Goal: Task Accomplishment & Management: Manage account settings

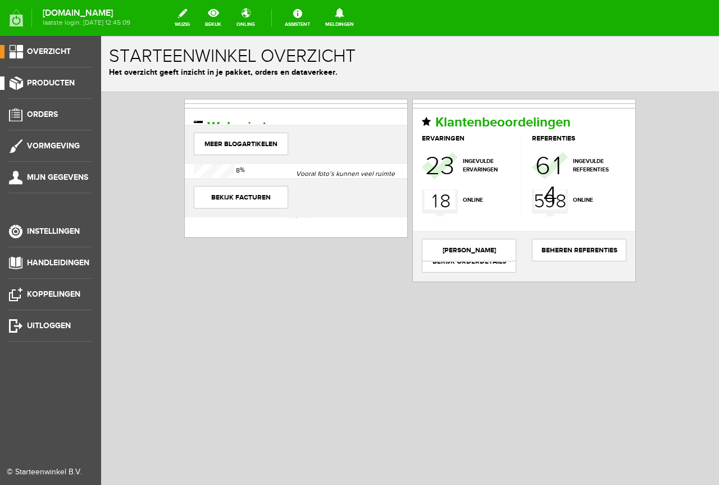
click at [61, 80] on span "Producten" at bounding box center [51, 83] width 48 height 10
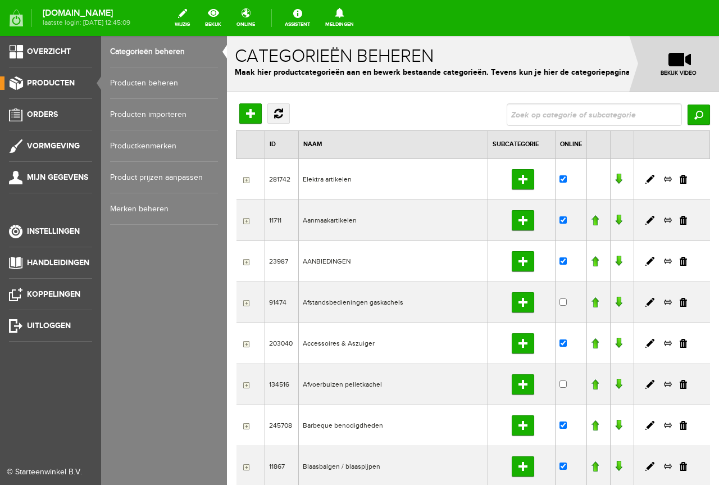
click at [158, 79] on link "Producten beheren" at bounding box center [164, 82] width 108 height 31
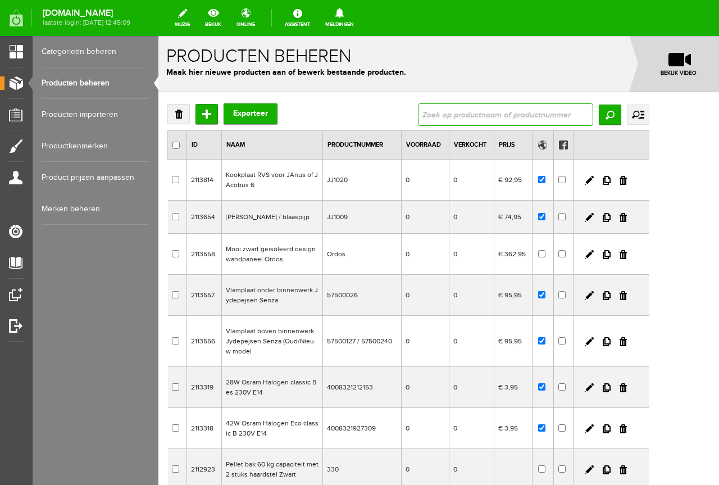
click at [498, 117] on input "text" at bounding box center [505, 114] width 175 height 22
type input "129/31"
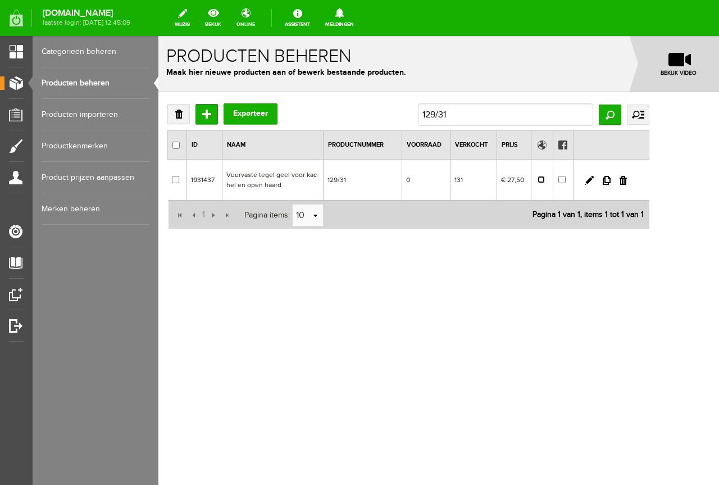
click at [545, 179] on input "checkbox" at bounding box center [541, 179] width 7 height 7
checkbox input "true"
click at [531, 181] on td "€ 27,50" at bounding box center [514, 180] width 35 height 41
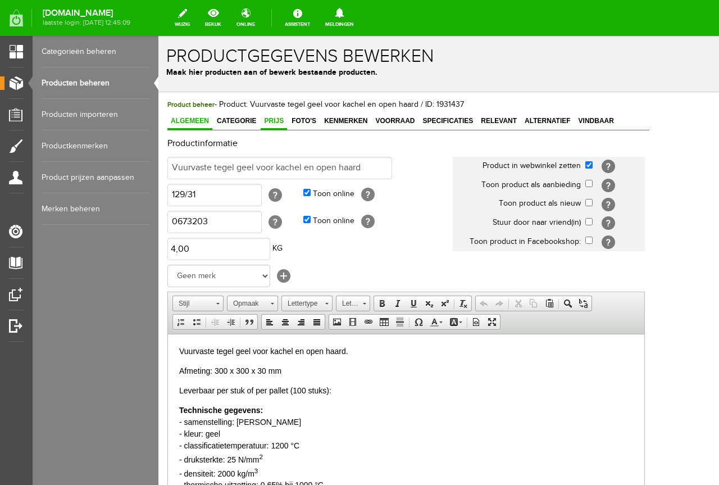
click at [272, 120] on span "Prijs" at bounding box center [274, 121] width 26 height 8
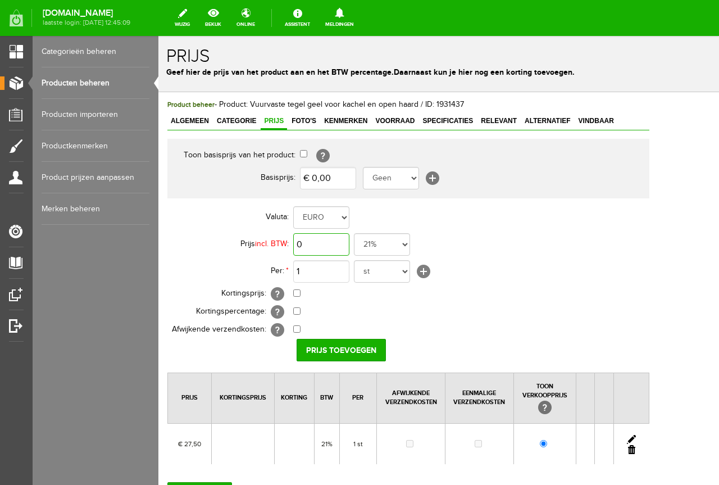
click at [303, 245] on input "0" at bounding box center [321, 244] width 56 height 22
type input "€ 29,50"
click at [355, 348] on input "Prijs toevoegen" at bounding box center [341, 350] width 89 height 22
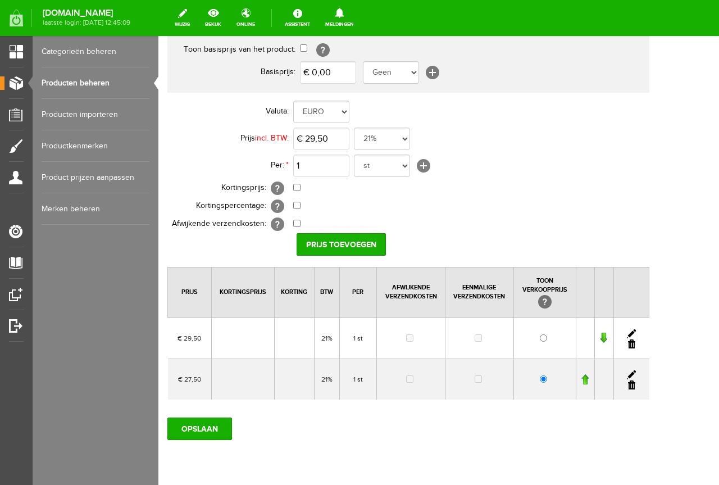
scroll to position [112, 0]
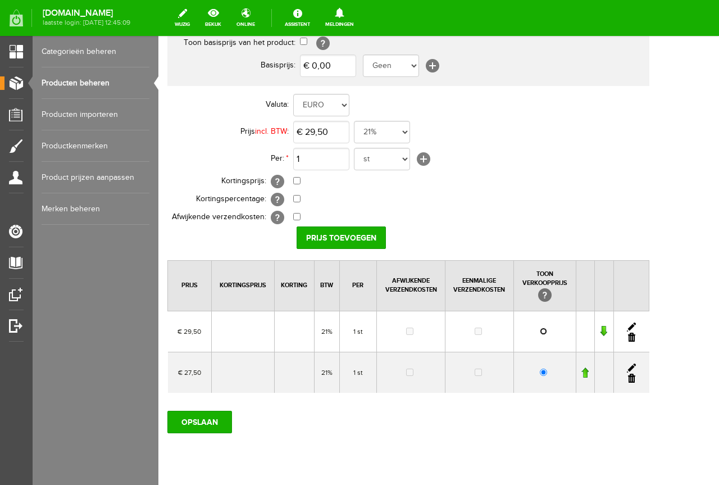
click at [547, 329] on input "radio" at bounding box center [543, 331] width 7 height 7
radio input "true"
drag, startPoint x: 684, startPoint y: 377, endPoint x: 397, endPoint y: 36, distance: 446.1
click at [635, 377] on link at bounding box center [631, 378] width 7 height 9
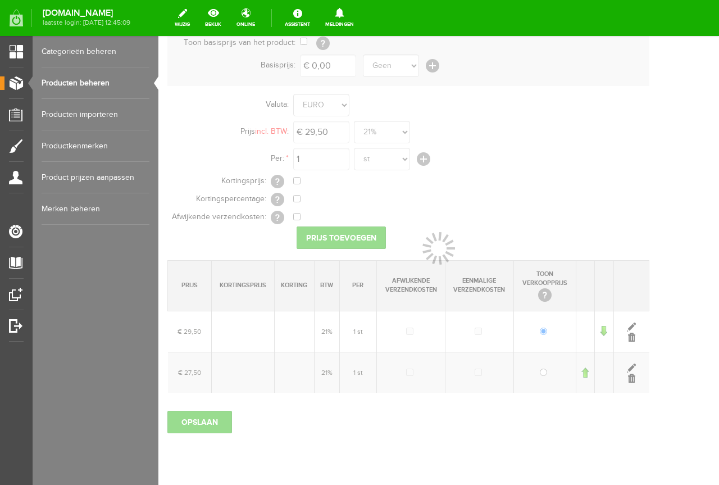
scroll to position [103, 0]
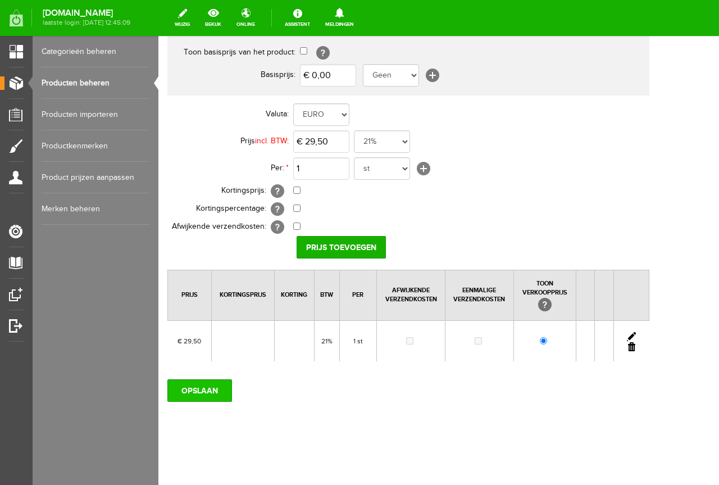
click at [193, 390] on input "OPSLAAN" at bounding box center [199, 390] width 65 height 22
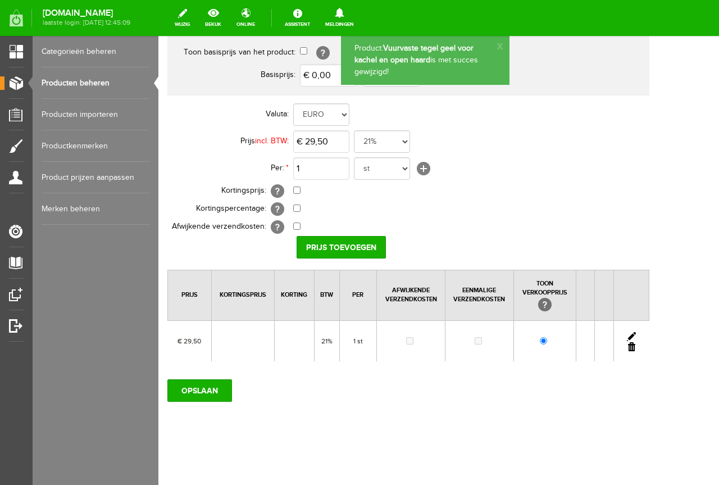
scroll to position [0, 0]
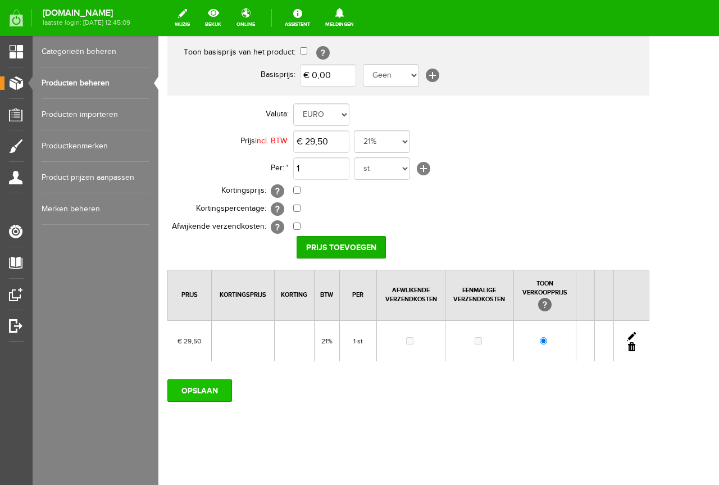
click at [202, 393] on input "OPSLAAN" at bounding box center [199, 390] width 65 height 22
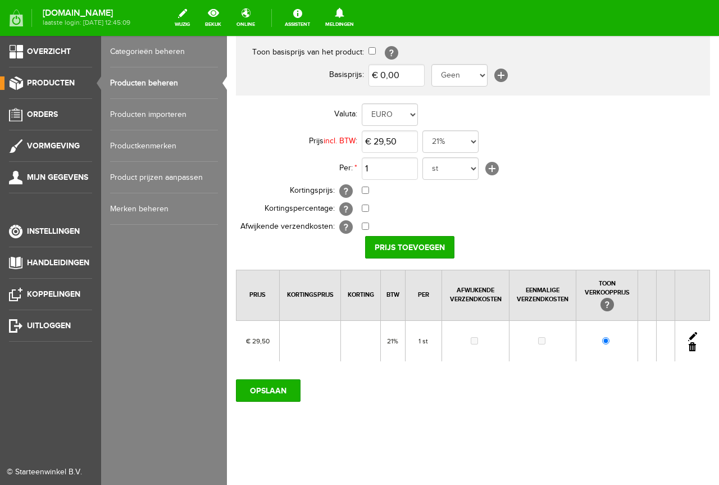
click at [47, 80] on span "Producten" at bounding box center [51, 83] width 48 height 10
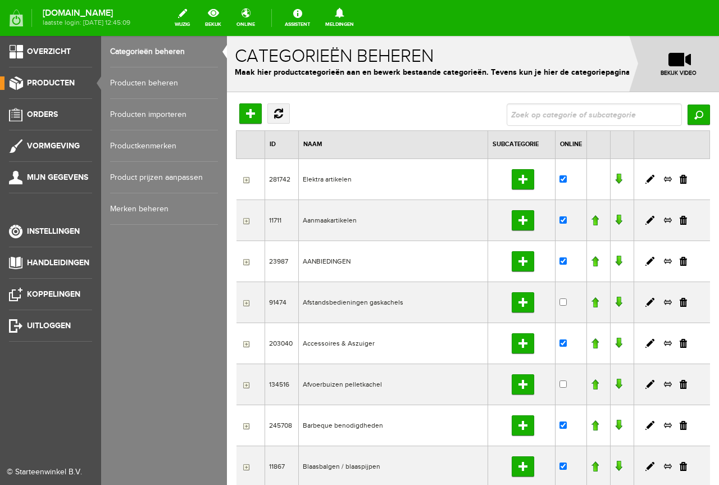
click at [149, 78] on link "Producten beheren" at bounding box center [164, 82] width 108 height 31
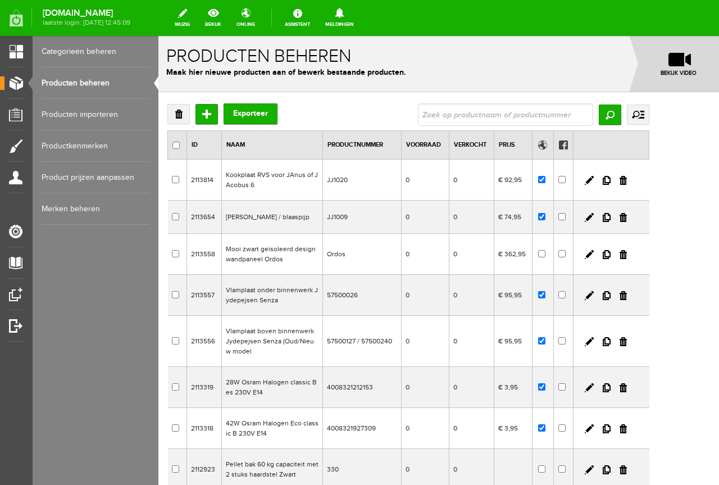
click at [484, 113] on input "text" at bounding box center [505, 114] width 175 height 22
type input "129/31"
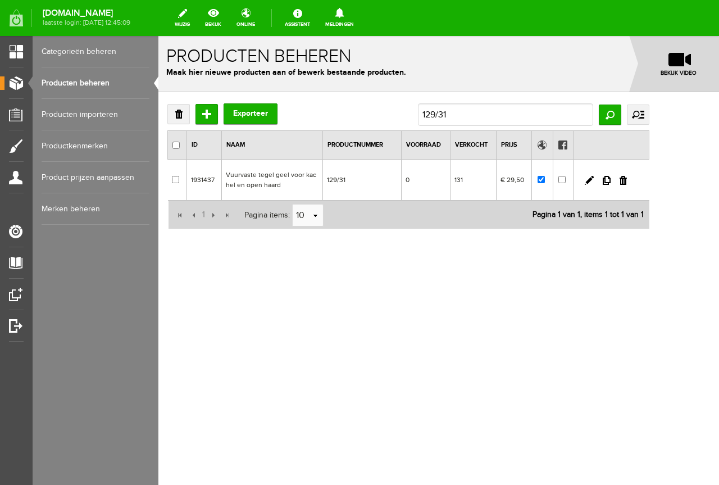
click at [396, 186] on td "129/31" at bounding box center [362, 180] width 79 height 41
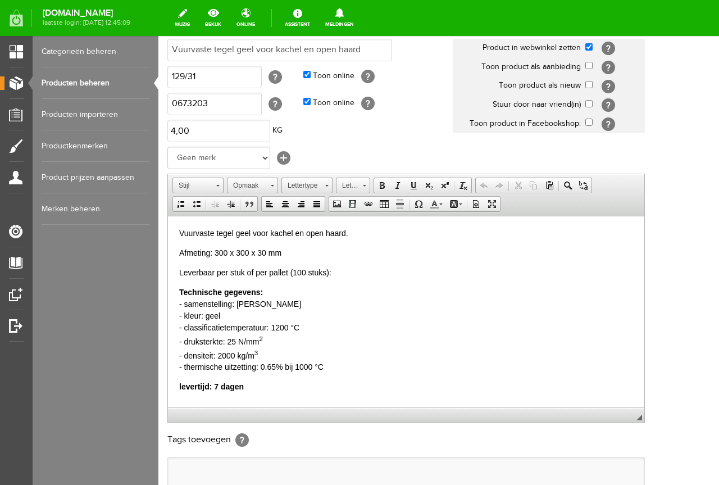
scroll to position [169, 0]
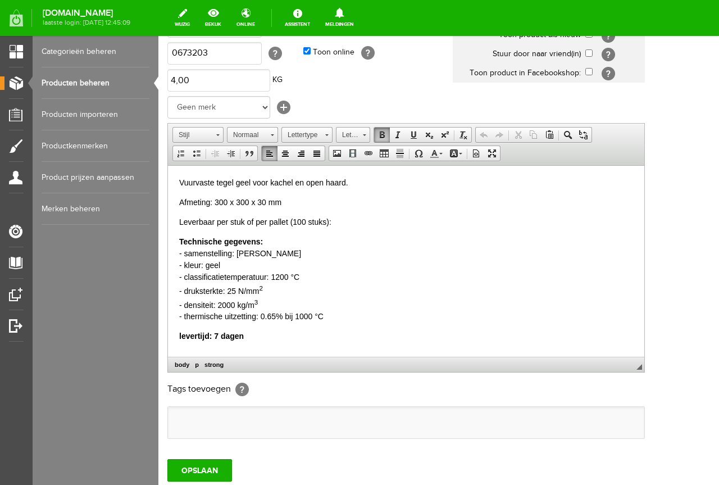
click at [178, 333] on html "Vuurvaste tegel geel voor kachel en open haard. Afmeting: 300 x 300 x 30 mm Lev…" at bounding box center [406, 259] width 476 height 188
click at [196, 469] on input "OPSLAAN" at bounding box center [199, 470] width 65 height 22
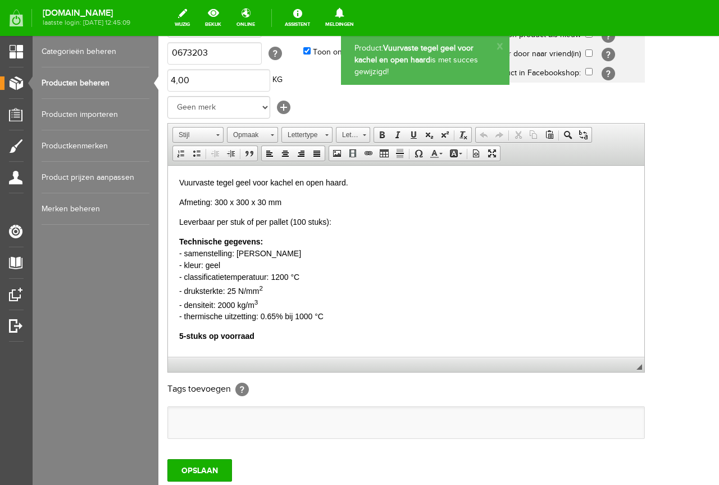
scroll to position [0, 0]
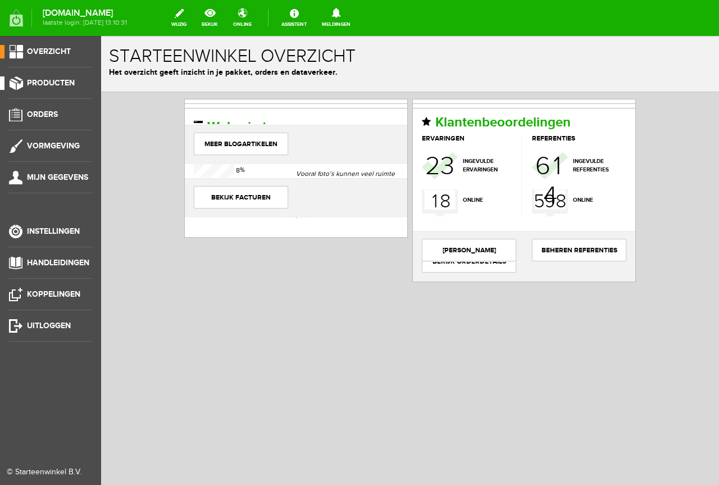
click at [54, 84] on span "Producten" at bounding box center [51, 83] width 48 height 10
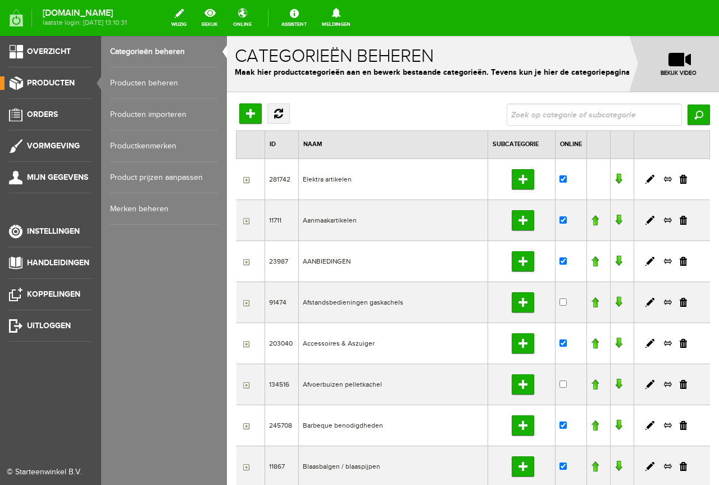
click at [153, 78] on link "Producten beheren" at bounding box center [164, 82] width 108 height 31
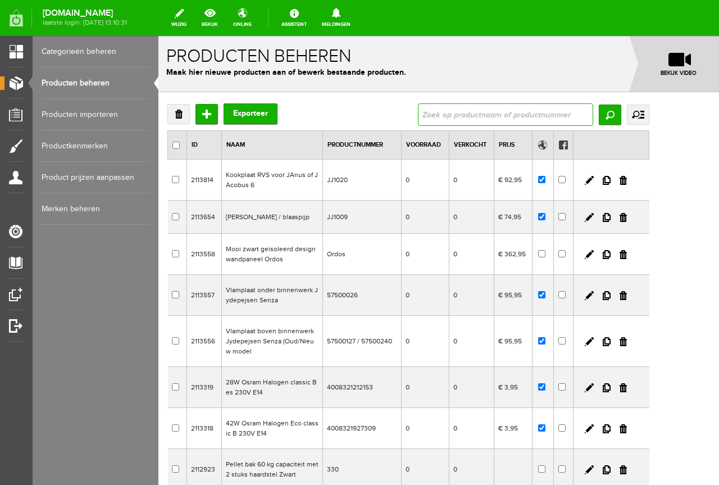
click at [490, 111] on input "text" at bounding box center [505, 114] width 175 height 22
type input "129/31"
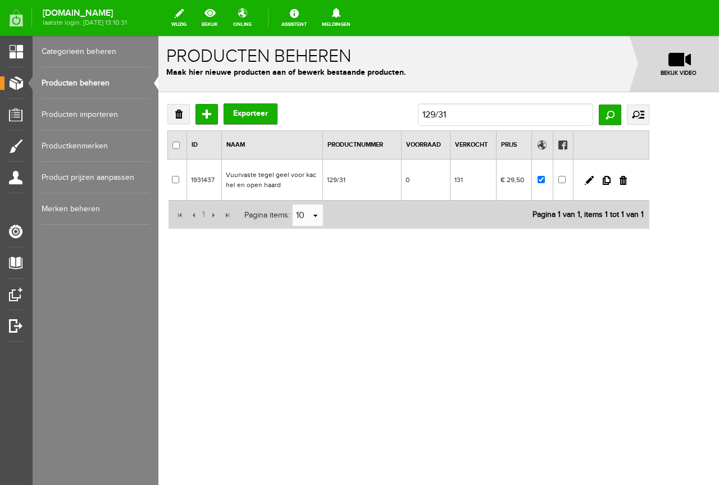
click at [444, 183] on td "0" at bounding box center [426, 180] width 49 height 41
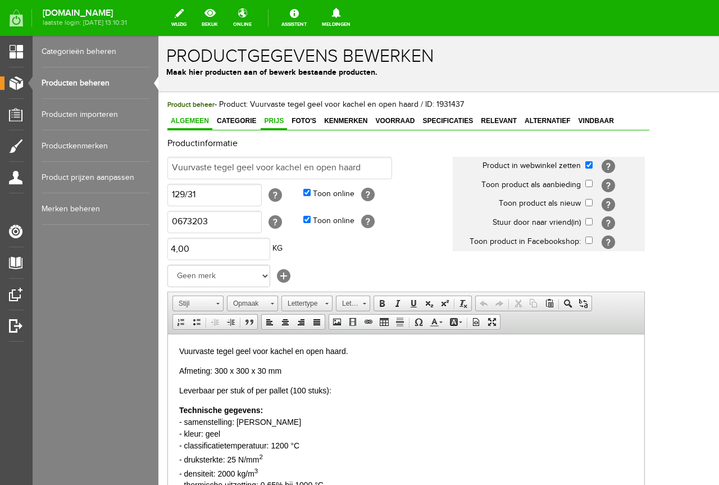
click at [274, 122] on span "Prijs" at bounding box center [274, 121] width 26 height 8
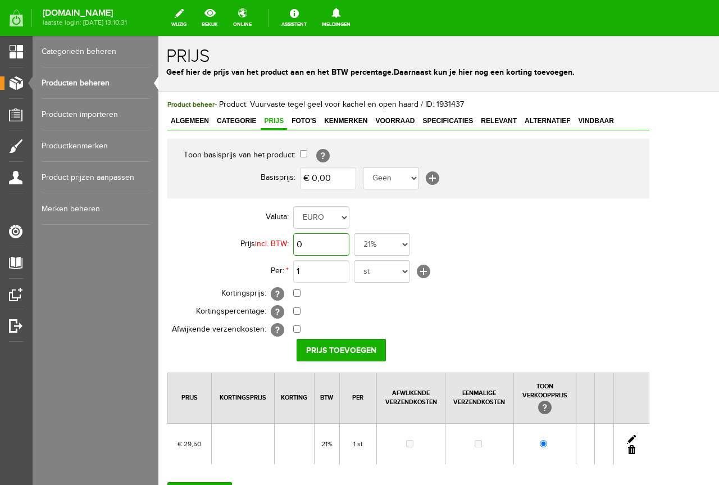
click at [295, 240] on input "0" at bounding box center [321, 244] width 56 height 22
type input "€ 29,50"
click at [328, 351] on input "Prijs toevoegen" at bounding box center [341, 350] width 89 height 22
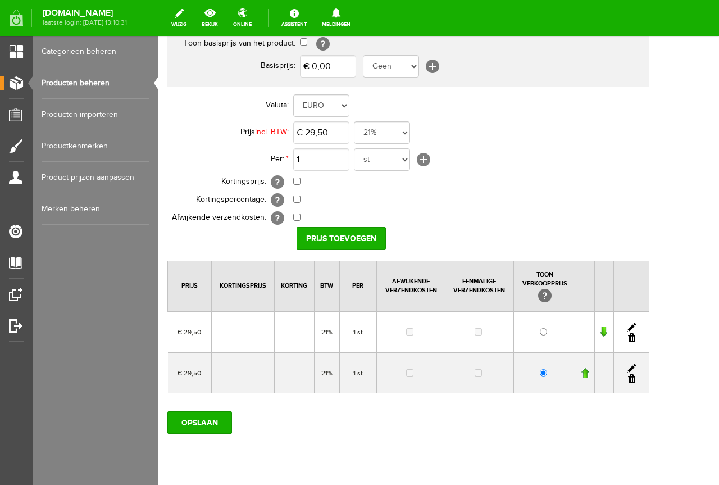
scroll to position [112, 0]
click at [547, 331] on input "radio" at bounding box center [543, 331] width 7 height 7
radio input "true"
drag, startPoint x: 681, startPoint y: 376, endPoint x: 539, endPoint y: 71, distance: 336.6
click at [635, 376] on link at bounding box center [631, 378] width 7 height 9
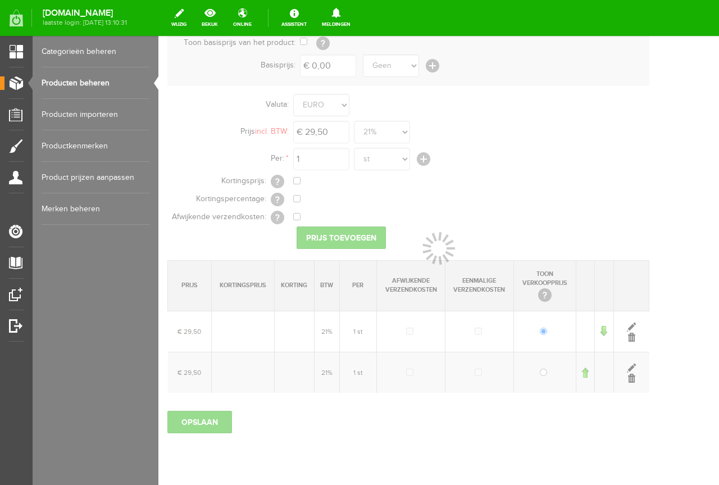
scroll to position [103, 0]
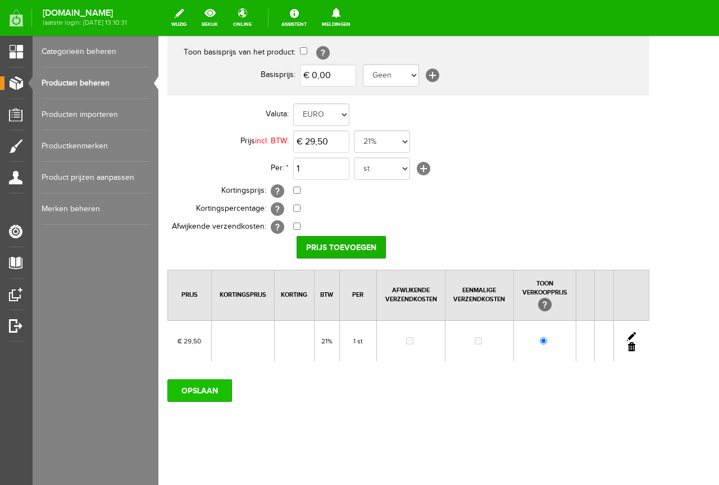
click at [198, 388] on input "OPSLAAN" at bounding box center [199, 390] width 65 height 22
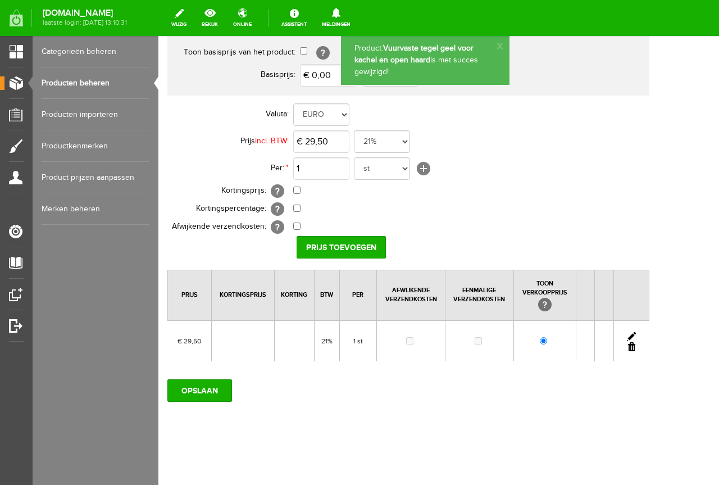
scroll to position [0, 0]
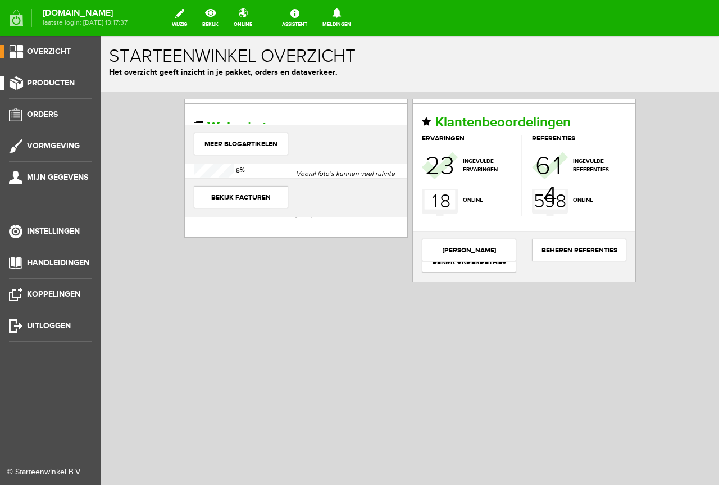
click at [54, 80] on span "Producten" at bounding box center [51, 83] width 48 height 10
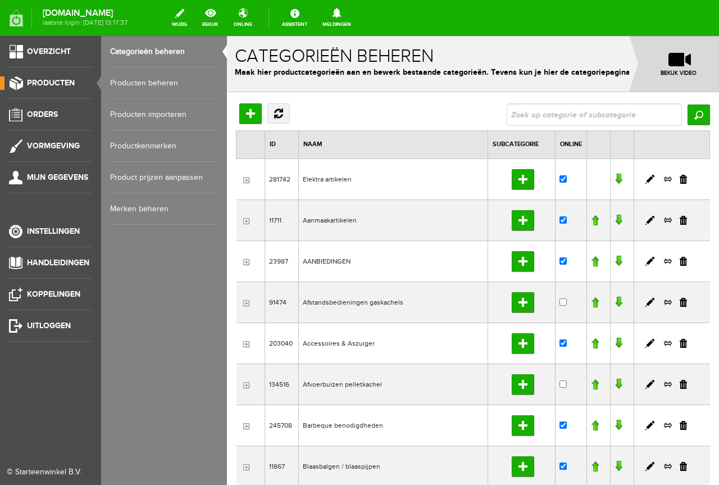
click at [157, 84] on link "Producten beheren" at bounding box center [164, 82] width 108 height 31
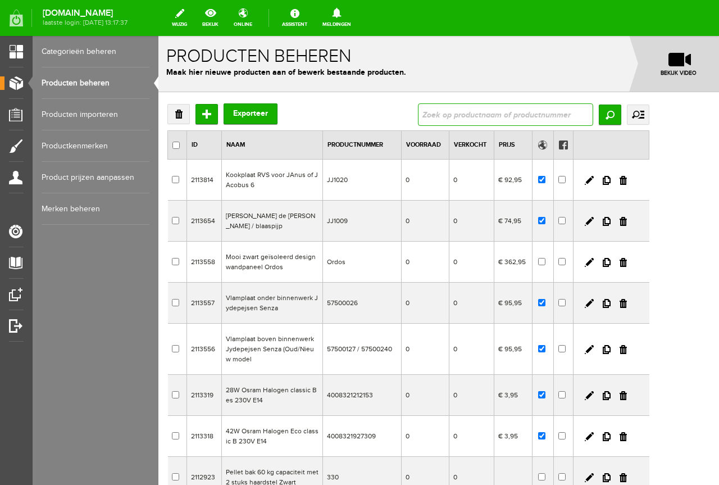
click at [487, 112] on input "text" at bounding box center [505, 114] width 175 height 22
type input "129/26"
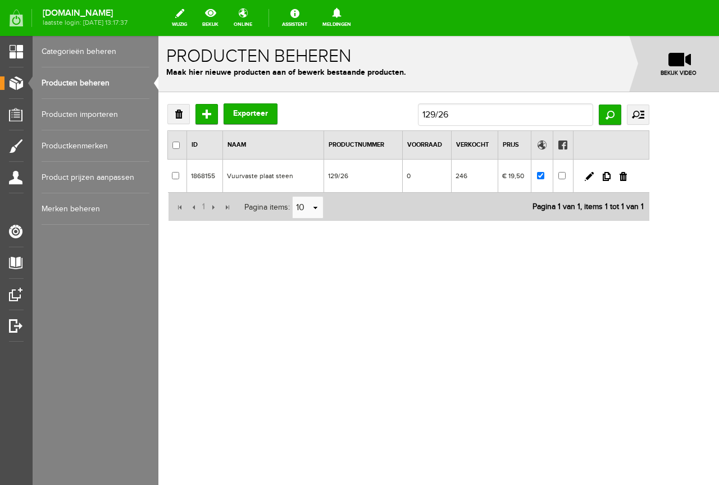
click at [439, 184] on td "0" at bounding box center [426, 176] width 49 height 33
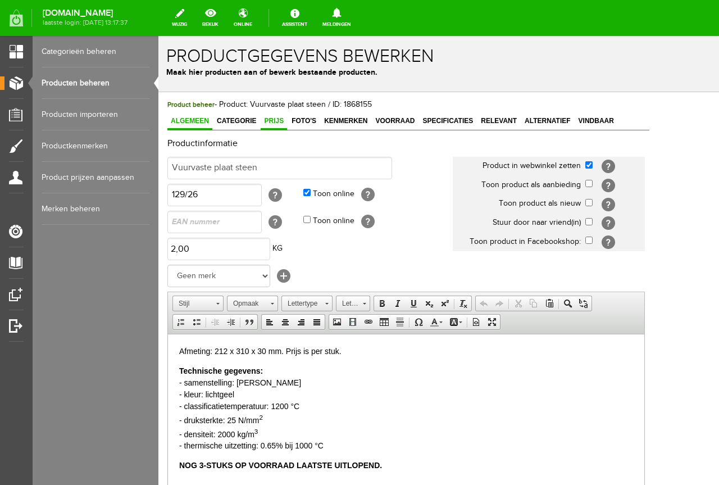
click at [275, 118] on span "Prijs" at bounding box center [274, 121] width 26 height 8
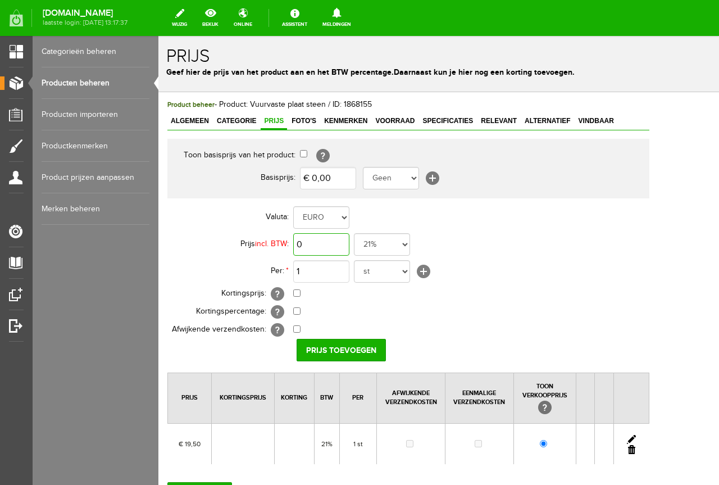
click at [306, 239] on input "0" at bounding box center [321, 244] width 56 height 22
type input "€ 20,95"
click at [344, 352] on input "Prijs toevoegen" at bounding box center [341, 350] width 89 height 22
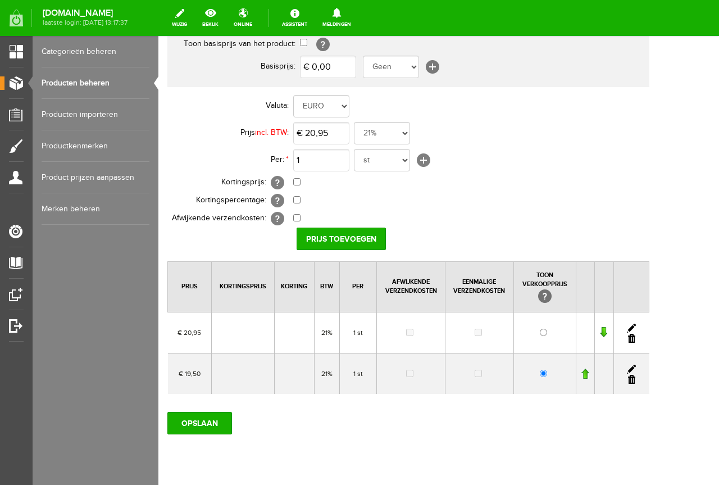
scroll to position [112, 0]
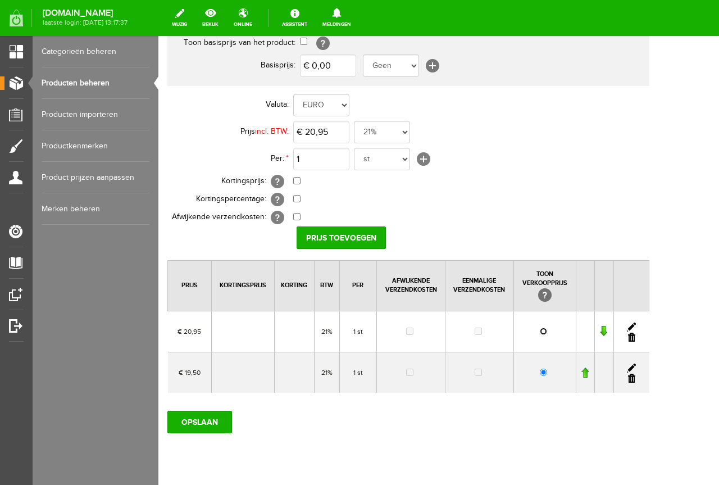
click at [547, 330] on input "radio" at bounding box center [543, 331] width 7 height 7
radio input "true"
click at [635, 378] on link at bounding box center [631, 378] width 7 height 9
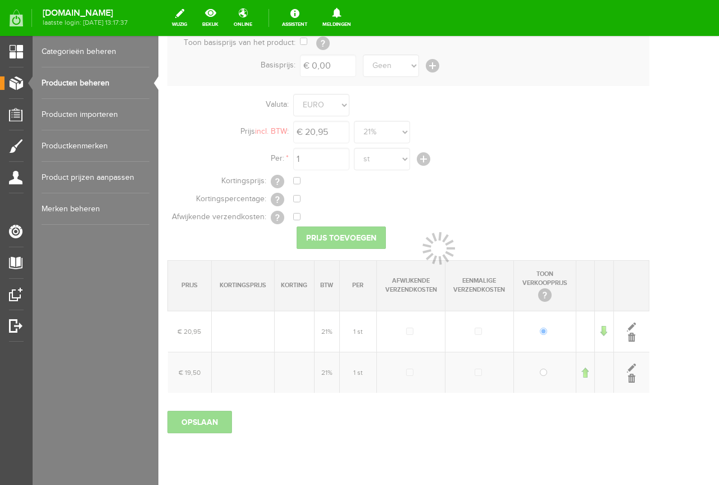
scroll to position [103, 0]
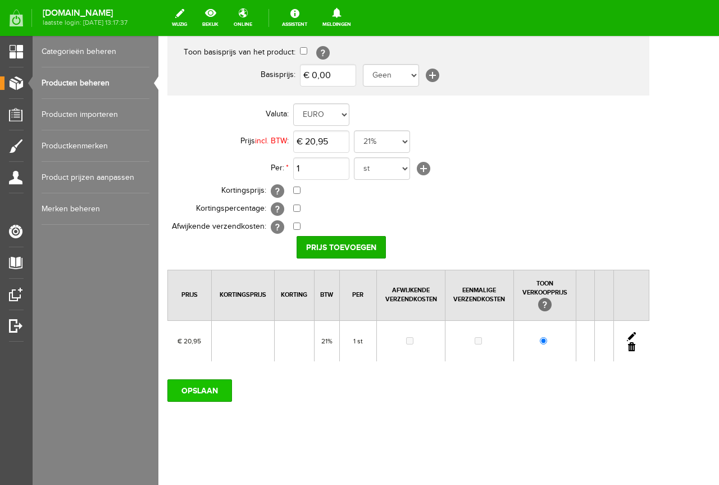
click at [194, 386] on input "OPSLAAN" at bounding box center [199, 390] width 65 height 22
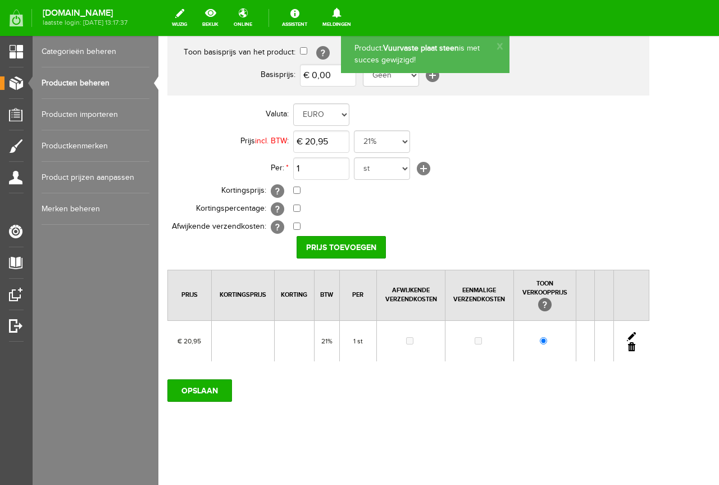
scroll to position [0, 0]
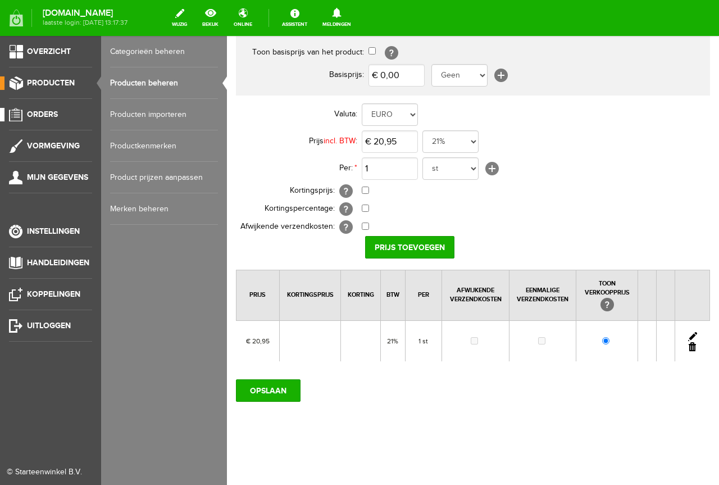
click at [47, 112] on span "Orders" at bounding box center [42, 115] width 31 height 10
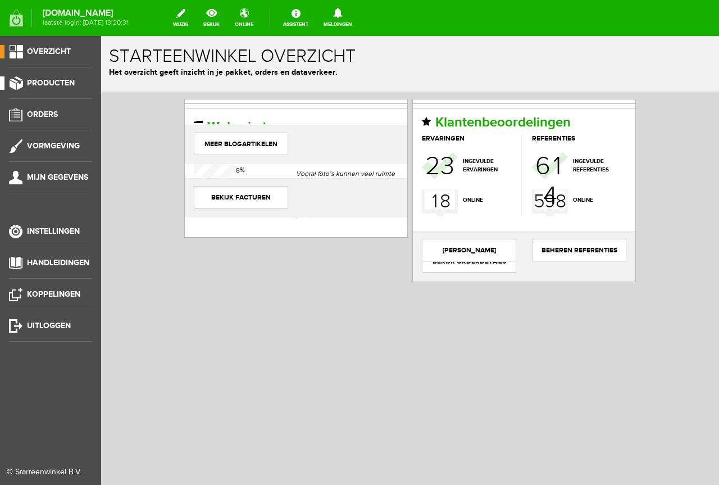
click at [62, 79] on span "Producten" at bounding box center [51, 83] width 48 height 10
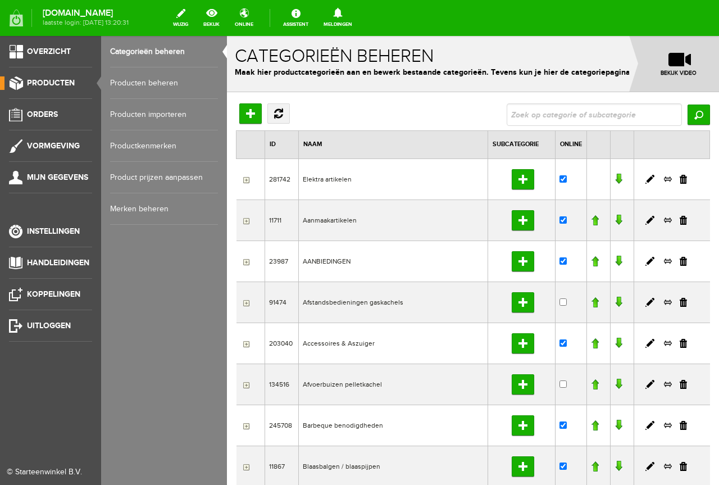
click at [157, 79] on link "Producten beheren" at bounding box center [164, 82] width 108 height 31
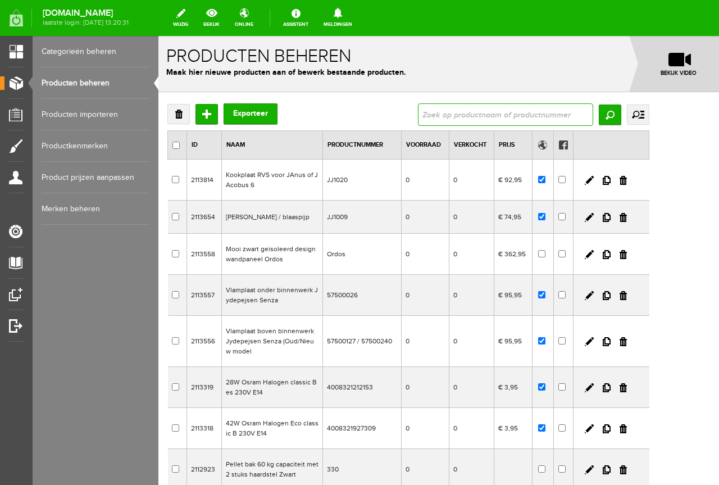
click at [532, 111] on input "text" at bounding box center [505, 114] width 175 height 22
type input "129/26"
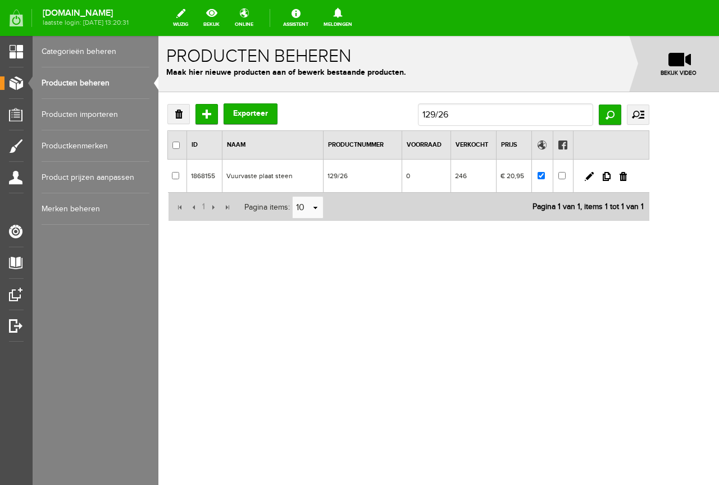
click at [390, 175] on td "129/26" at bounding box center [363, 176] width 79 height 33
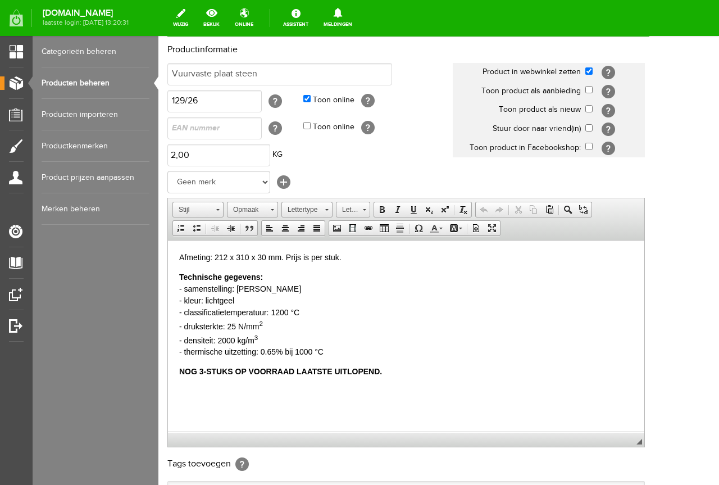
scroll to position [112, 0]
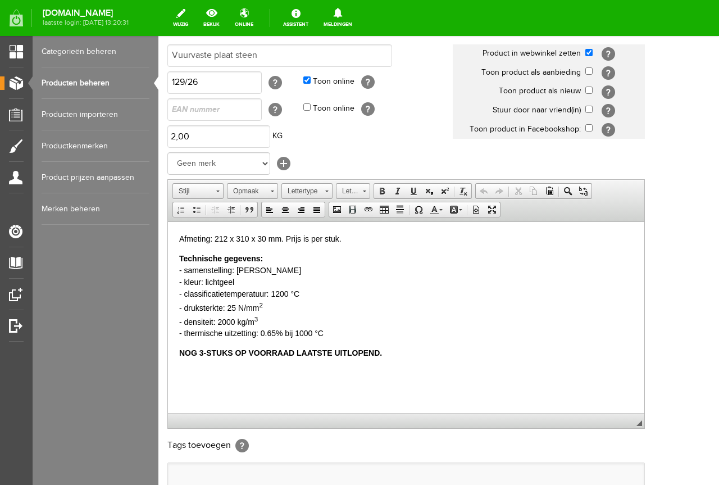
click at [178, 351] on html "Afmeting: 212 x 310 x 30 mm. Prijs is per stuk. Technische gegevens: - samenste…" at bounding box center [406, 295] width 476 height 148
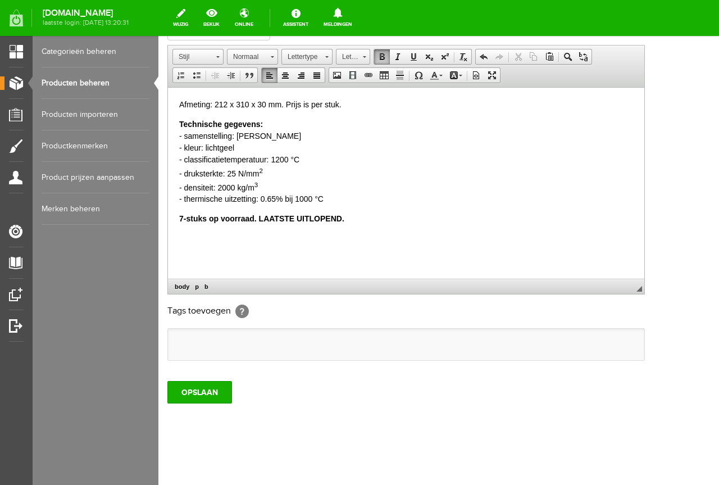
scroll to position [248, 0]
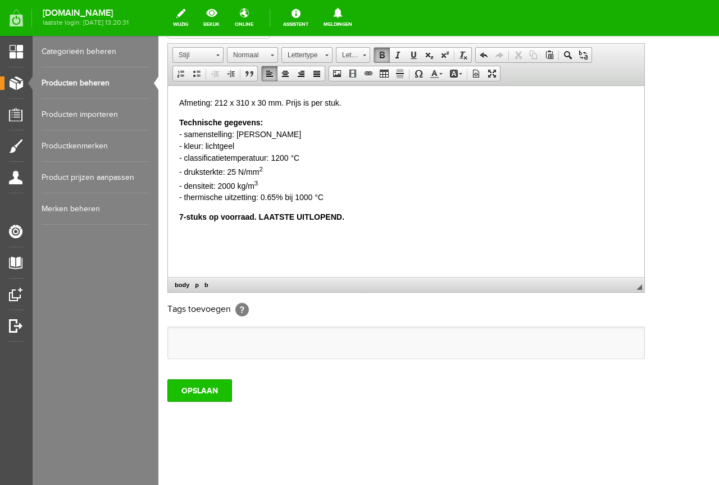
click at [206, 387] on input "OPSLAAN" at bounding box center [199, 390] width 65 height 22
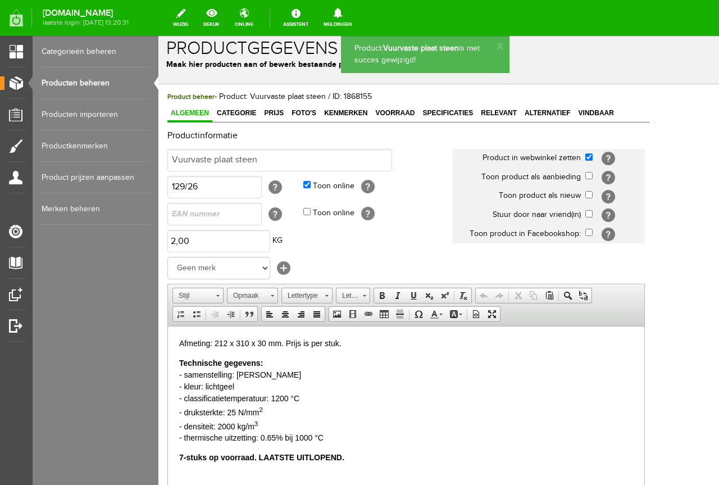
scroll to position [0, 0]
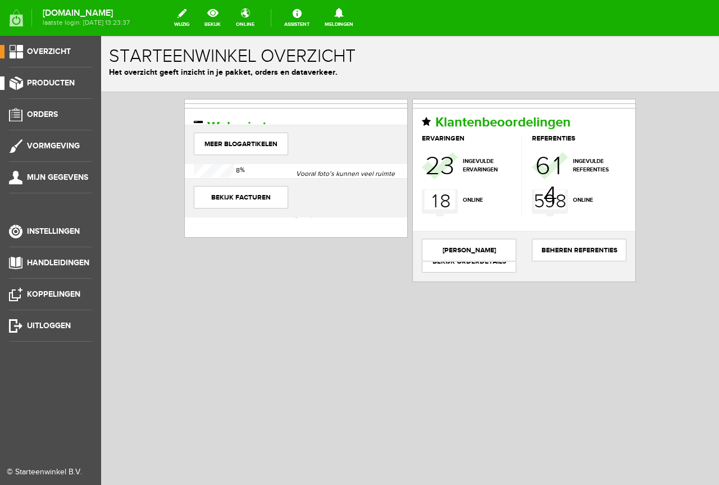
click at [56, 80] on span "Producten" at bounding box center [51, 83] width 48 height 10
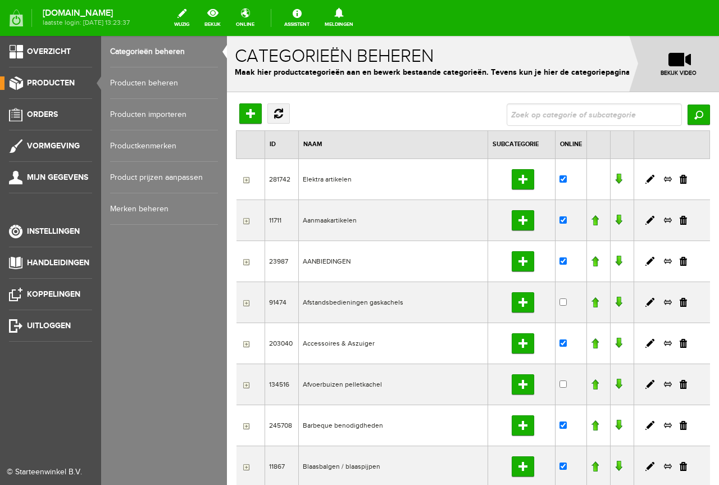
click at [150, 78] on link "Producten beheren" at bounding box center [164, 82] width 108 height 31
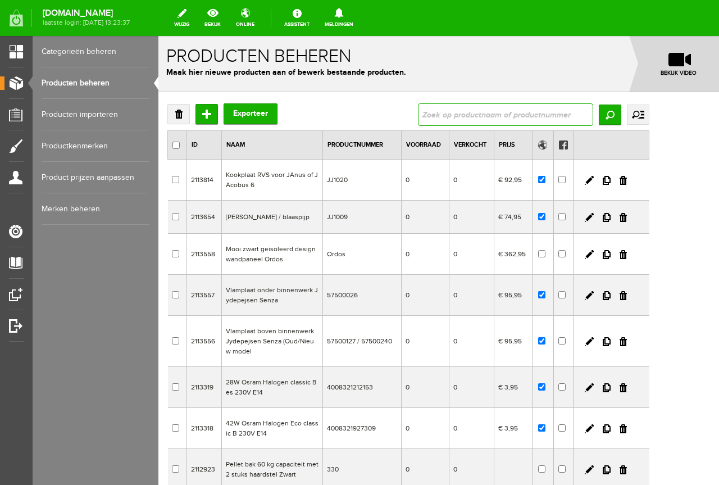
click at [499, 109] on input "text" at bounding box center [505, 114] width 175 height 22
type input "129/26"
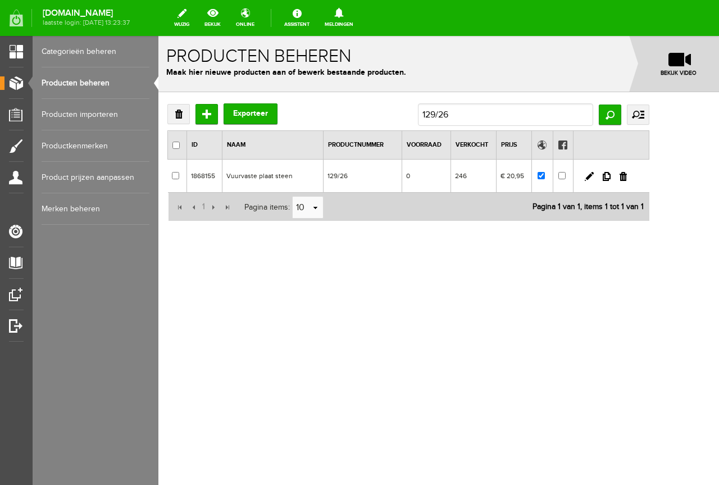
click at [451, 179] on td "0" at bounding box center [426, 176] width 48 height 33
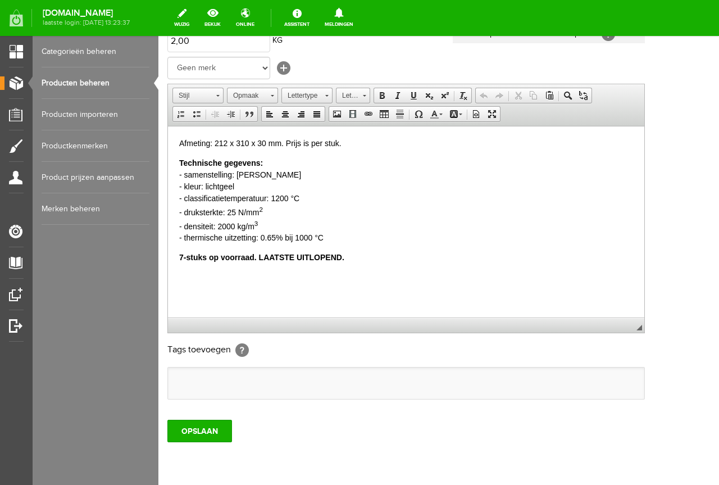
scroll to position [225, 0]
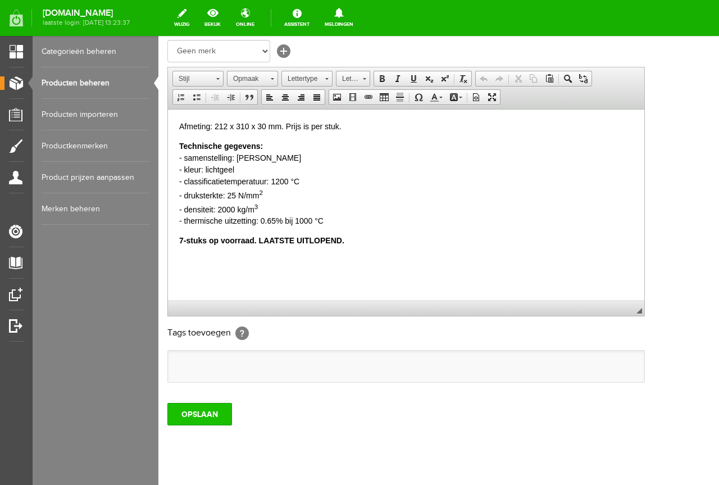
click at [200, 409] on input "OPSLAAN" at bounding box center [199, 414] width 65 height 22
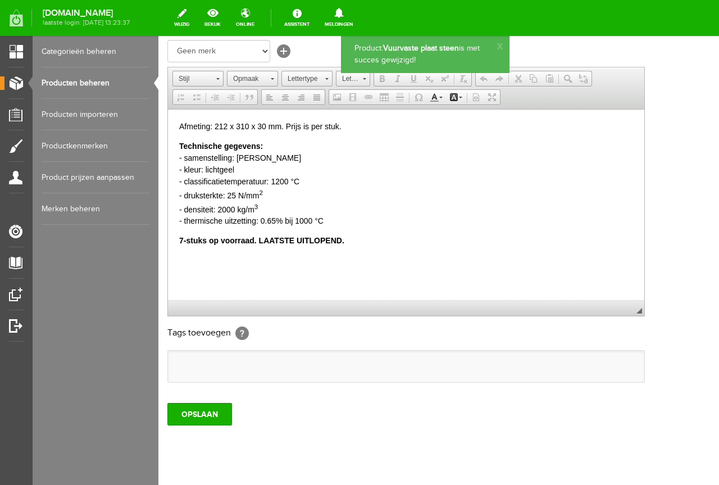
scroll to position [0, 0]
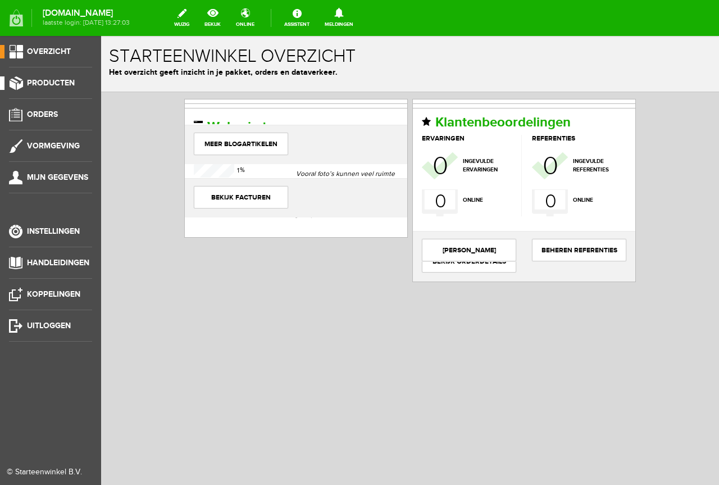
click at [62, 81] on span "Producten" at bounding box center [51, 83] width 48 height 10
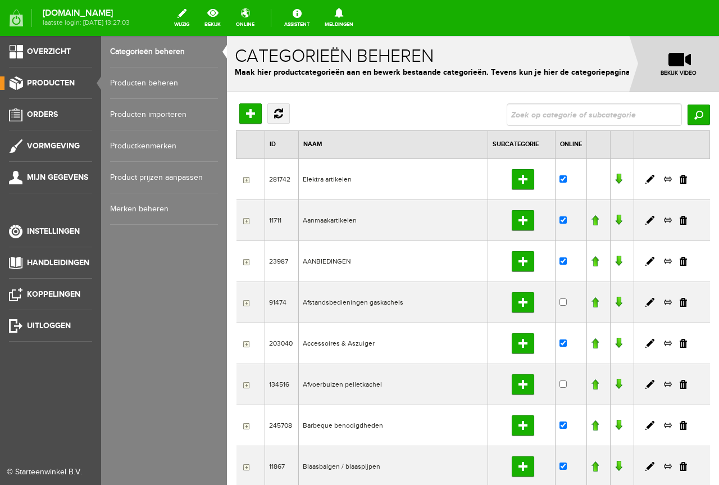
click at [149, 80] on link "Producten beheren" at bounding box center [164, 82] width 108 height 31
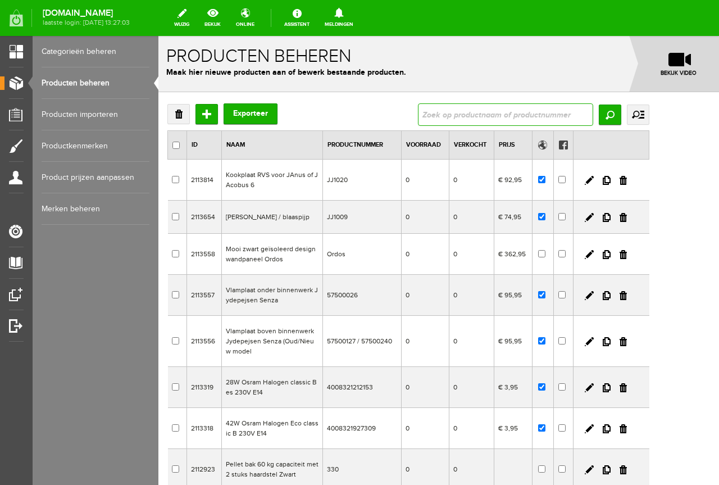
click at [507, 107] on input "text" at bounding box center [505, 114] width 175 height 22
type input "129/25"
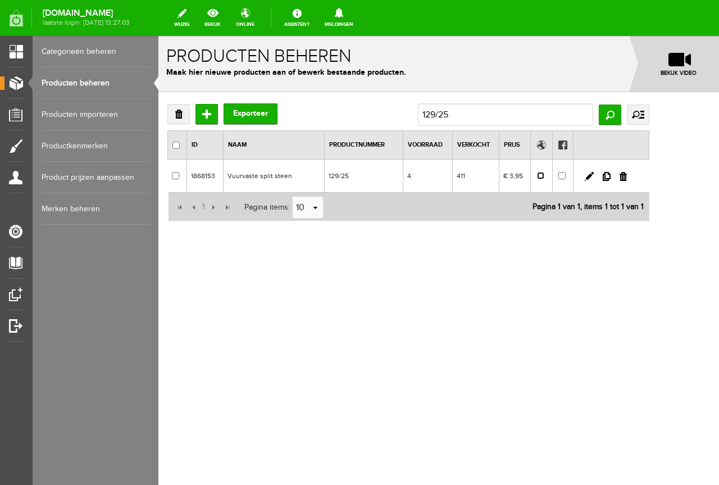
click at [544, 176] on input "checkbox" at bounding box center [540, 175] width 7 height 7
checkbox input "true"
click at [399, 175] on td "129/25" at bounding box center [363, 176] width 79 height 33
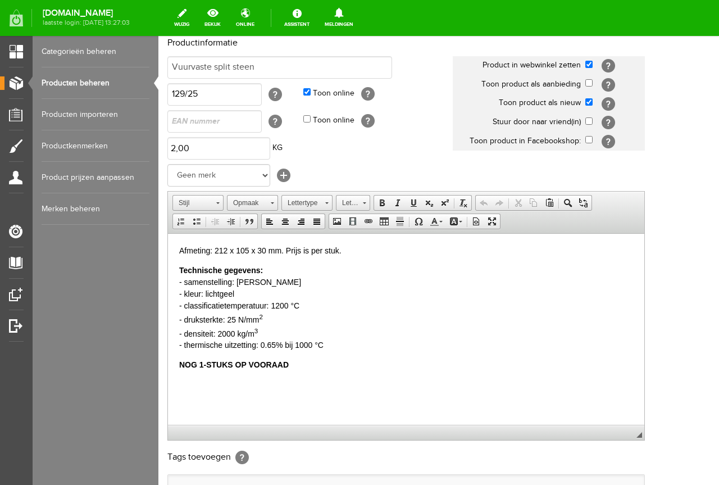
scroll to position [56, 0]
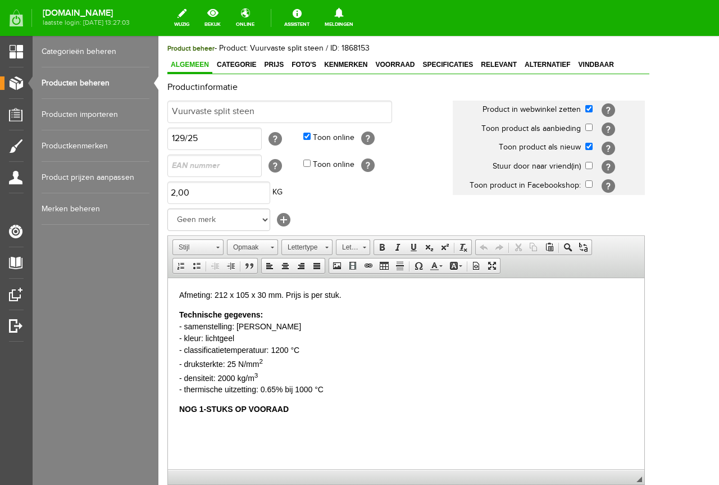
click at [199, 405] on b "NOG 1-STUKS OP VOORAAD" at bounding box center [234, 408] width 110 height 9
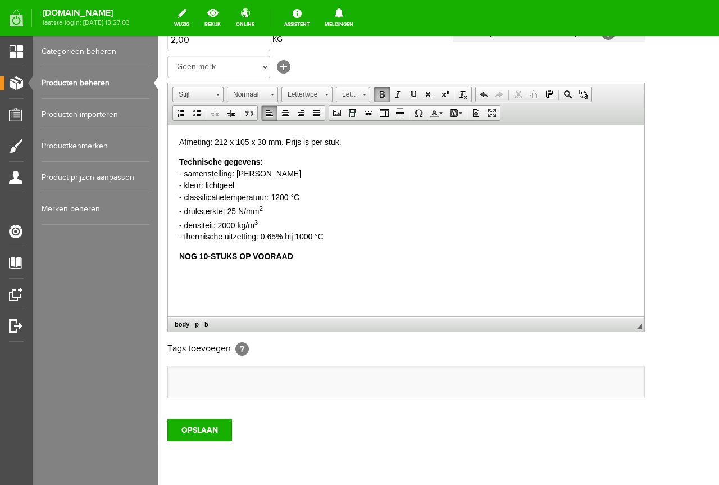
scroll to position [225, 0]
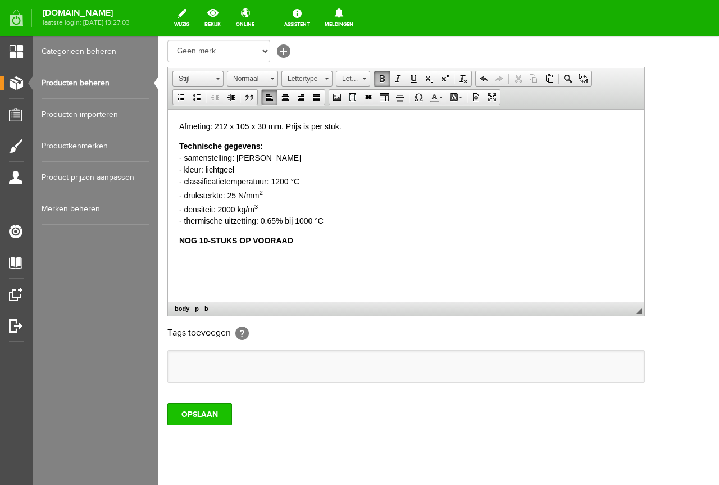
click at [212, 412] on input "OPSLAAN" at bounding box center [199, 414] width 65 height 22
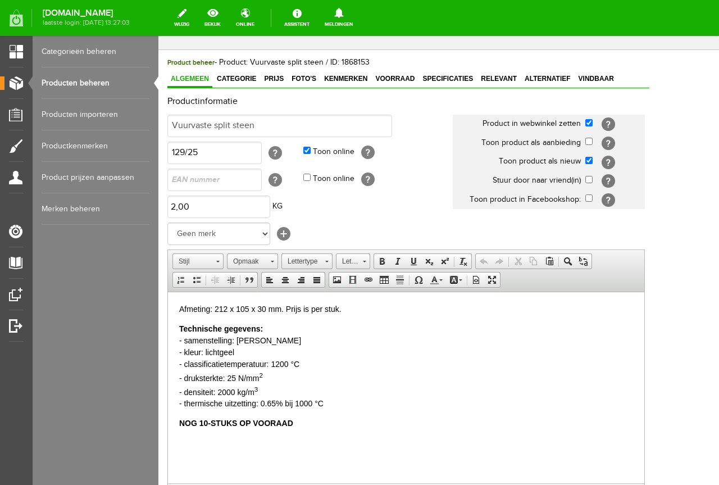
scroll to position [0, 0]
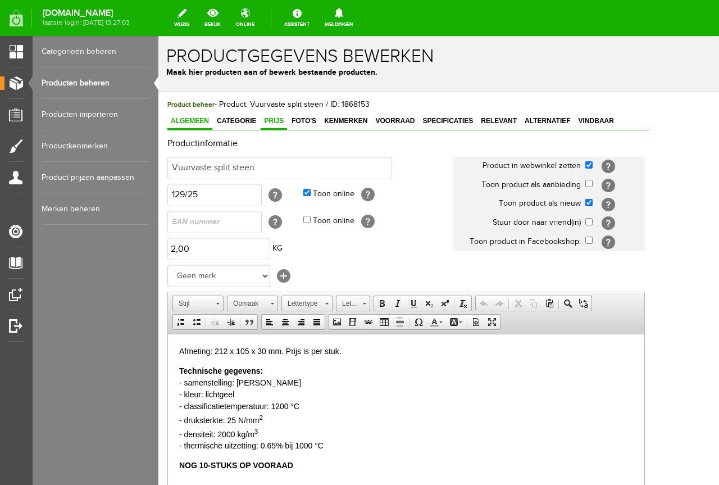
click at [271, 121] on span "Prijs" at bounding box center [274, 121] width 26 height 8
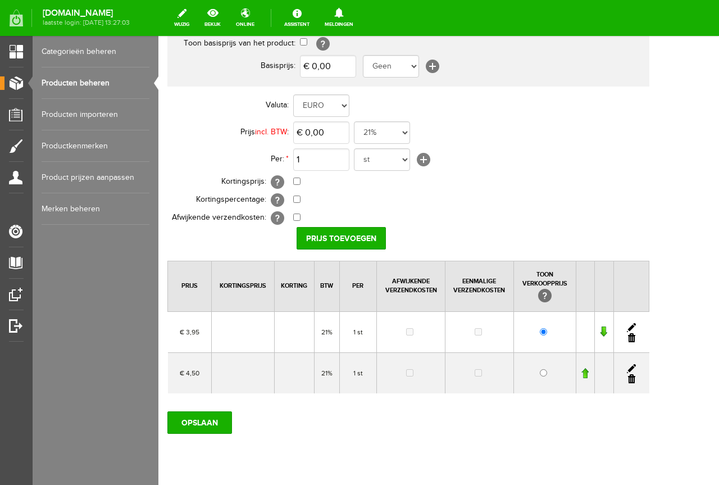
scroll to position [112, 0]
click at [547, 370] on input "radio" at bounding box center [543, 372] width 7 height 7
radio input "true"
click at [635, 376] on link at bounding box center [631, 378] width 7 height 9
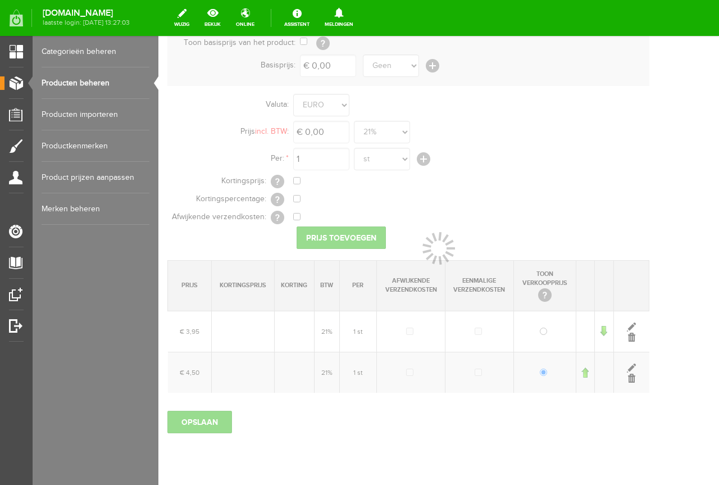
scroll to position [103, 0]
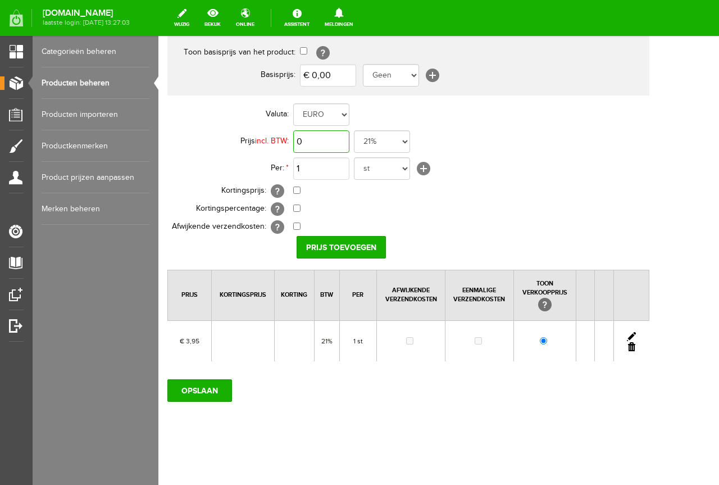
click at [296, 139] on input "0" at bounding box center [321, 141] width 56 height 22
type input "€ 4,95"
click at [365, 247] on input "Prijs toevoegen" at bounding box center [341, 247] width 89 height 22
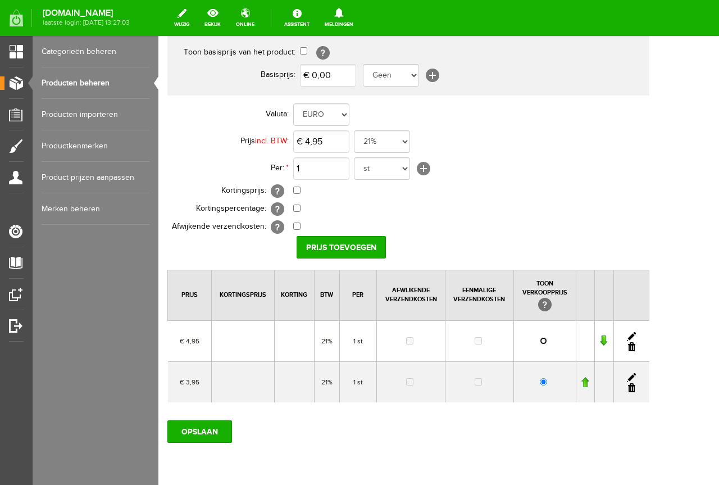
click at [547, 342] on input "radio" at bounding box center [543, 340] width 7 height 7
radio input "true"
drag, startPoint x: 682, startPoint y: 387, endPoint x: 557, endPoint y: 66, distance: 343.7
click at [635, 387] on link at bounding box center [631, 387] width 7 height 9
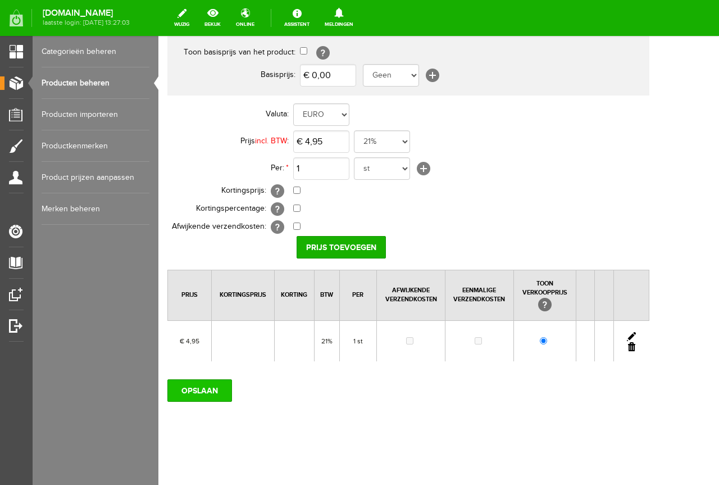
click at [200, 390] on input "OPSLAAN" at bounding box center [199, 390] width 65 height 22
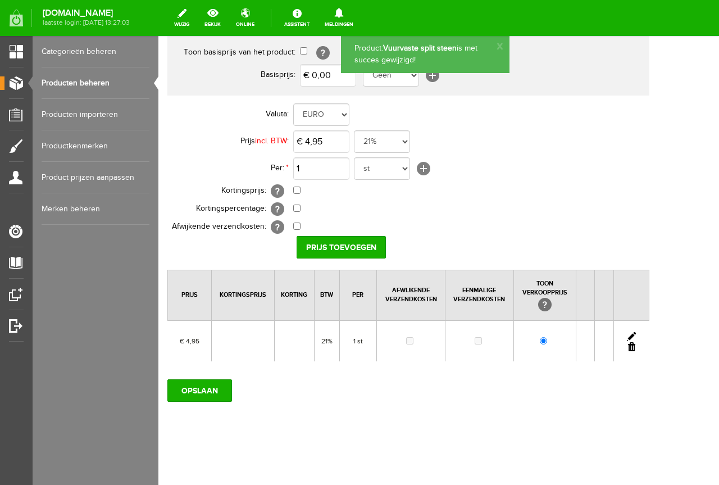
scroll to position [0, 0]
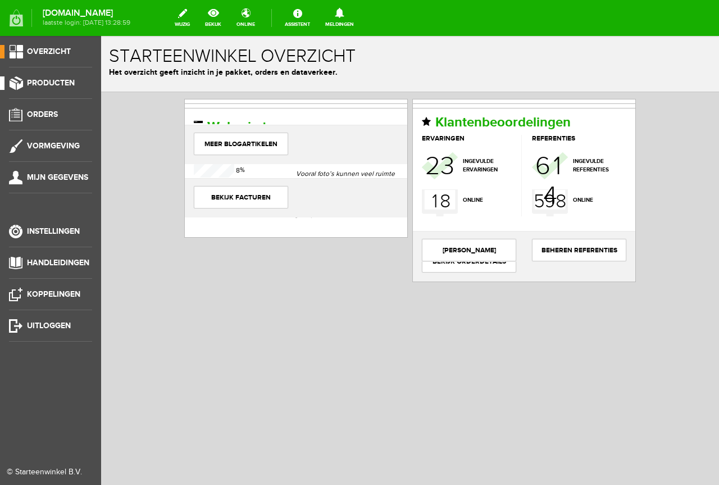
click at [49, 80] on span "Producten" at bounding box center [51, 83] width 48 height 10
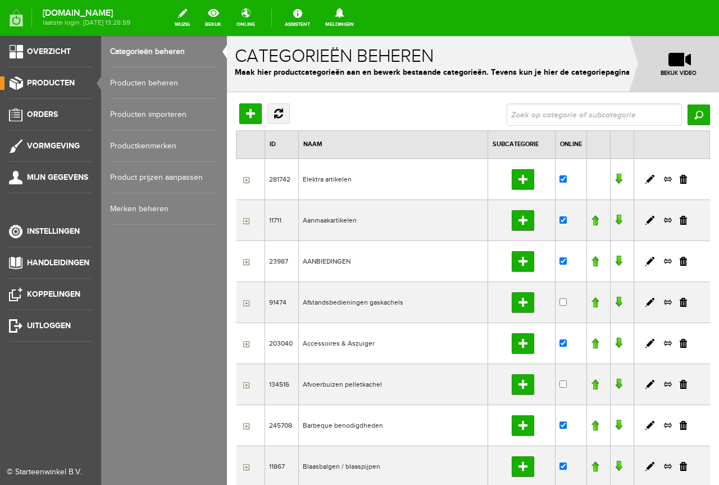
click at [153, 82] on link "Producten beheren" at bounding box center [164, 82] width 108 height 31
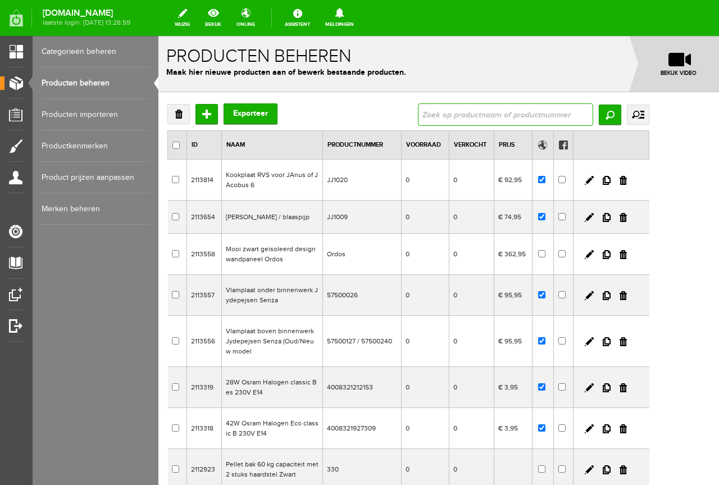
click at [492, 113] on input "text" at bounding box center [505, 114] width 175 height 22
type input "129/1"
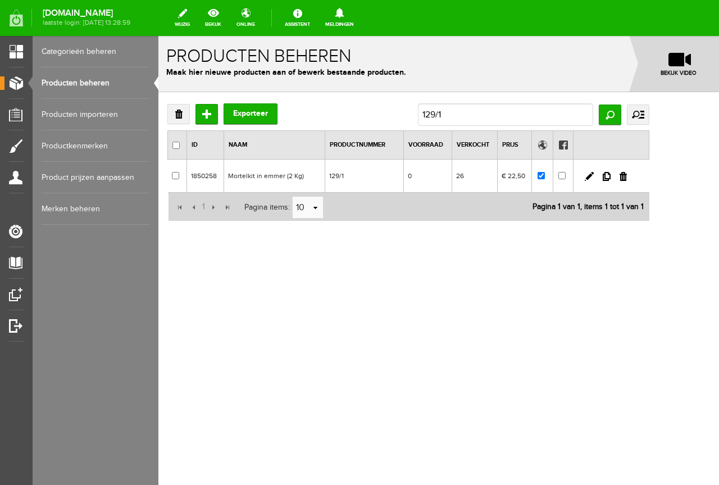
click at [440, 179] on td "0" at bounding box center [428, 176] width 48 height 33
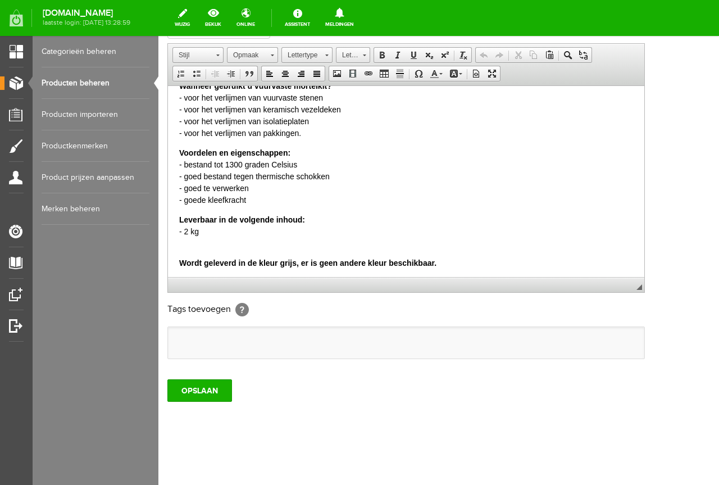
scroll to position [79, 0]
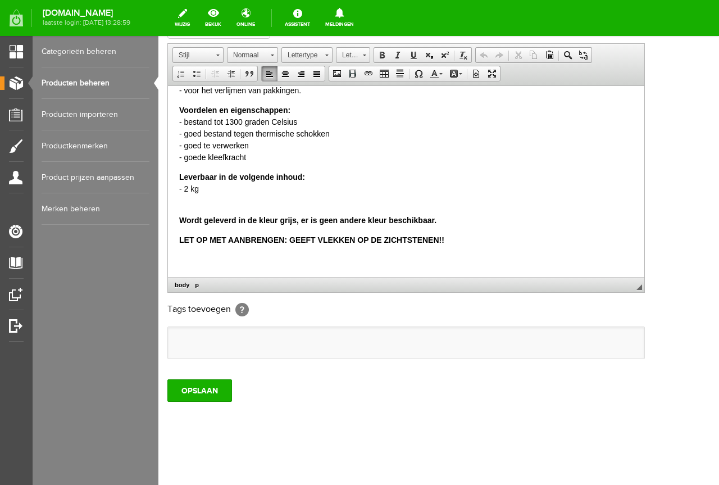
click at [194, 262] on p at bounding box center [406, 259] width 454 height 12
click at [380, 53] on span at bounding box center [382, 55] width 9 height 9
click at [208, 389] on input "OPSLAAN" at bounding box center [199, 390] width 65 height 22
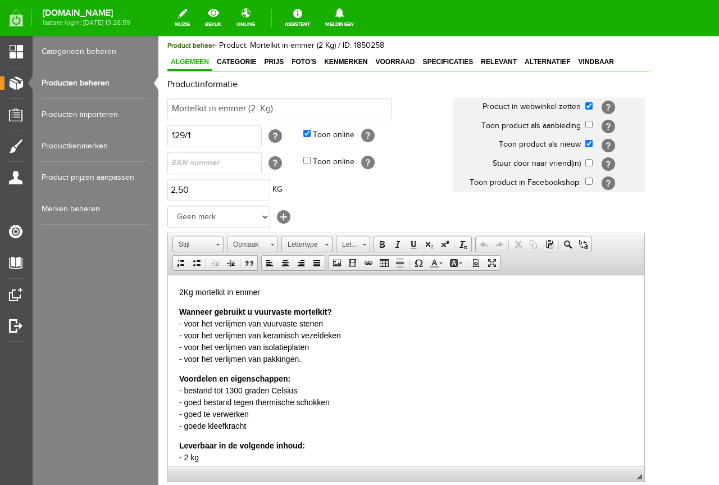
scroll to position [24, 0]
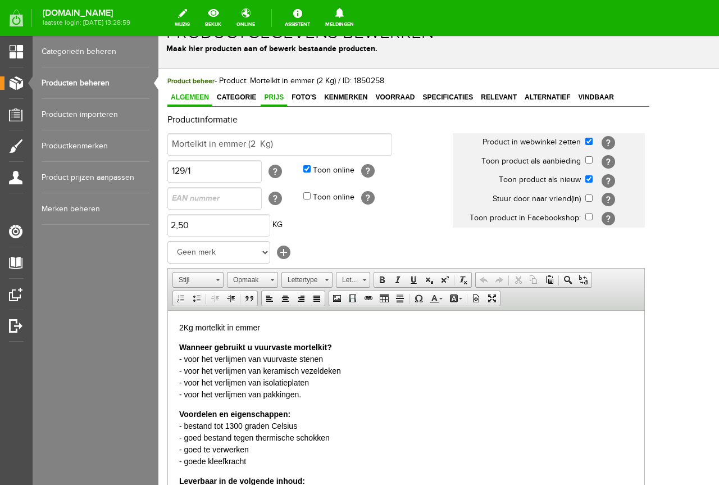
click at [272, 95] on span "Prijs" at bounding box center [274, 97] width 26 height 8
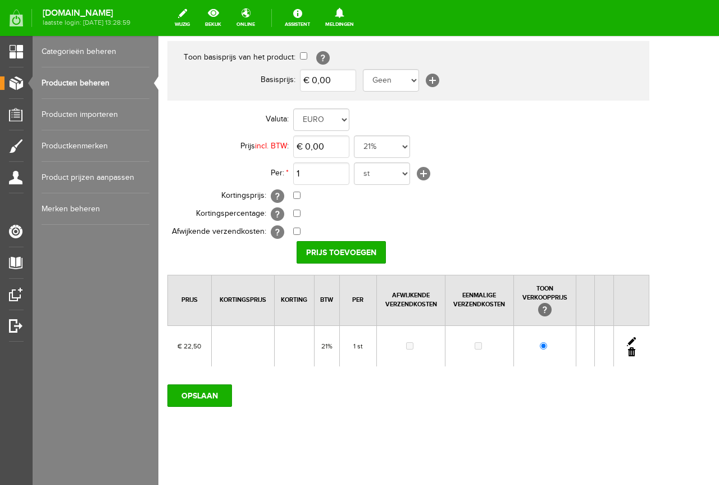
scroll to position [103, 0]
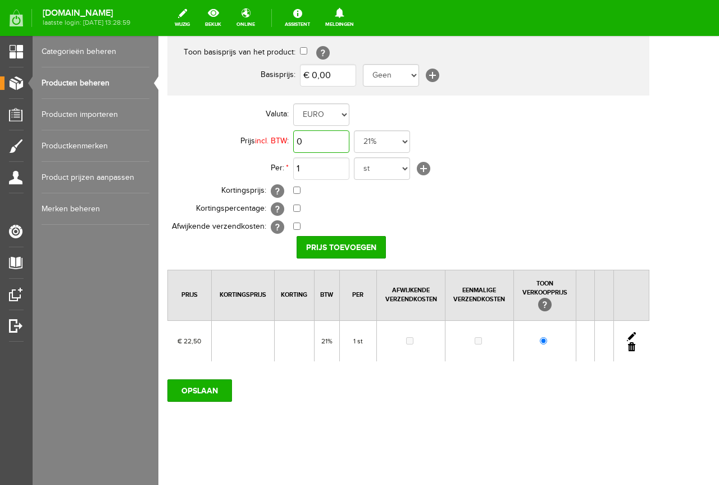
click at [307, 139] on input "0" at bounding box center [321, 141] width 56 height 22
type input "€ 23,95"
click at [348, 247] on input "Prijs toevoegen" at bounding box center [341, 247] width 89 height 22
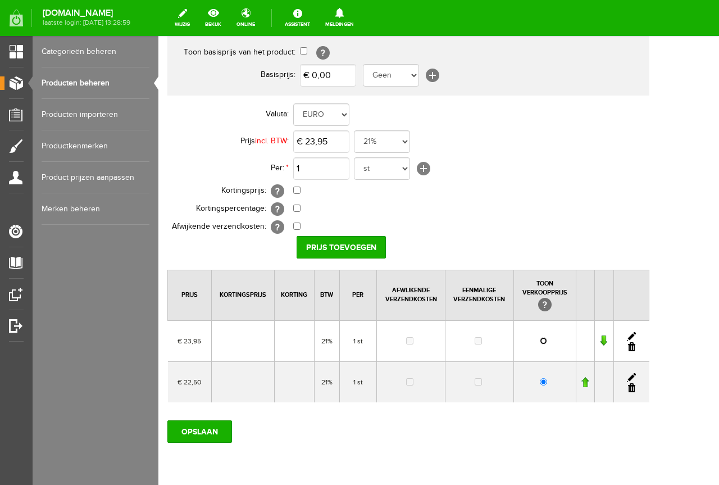
click at [547, 340] on input "radio" at bounding box center [543, 340] width 7 height 7
radio input "true"
click at [635, 388] on link at bounding box center [631, 387] width 7 height 9
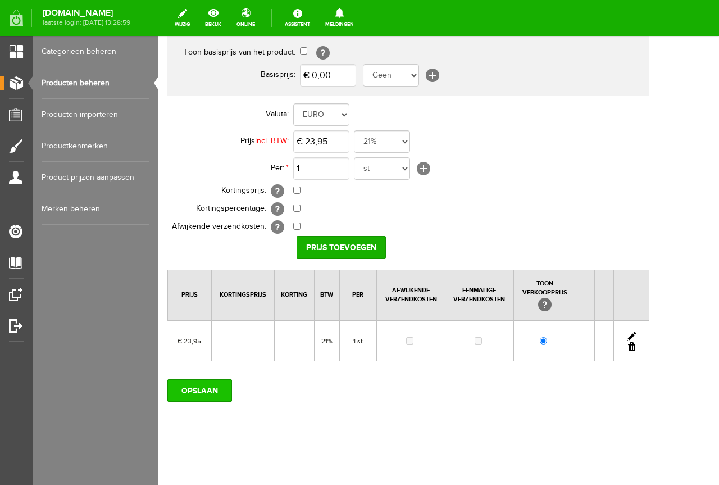
click at [205, 394] on input "OPSLAAN" at bounding box center [199, 390] width 65 height 22
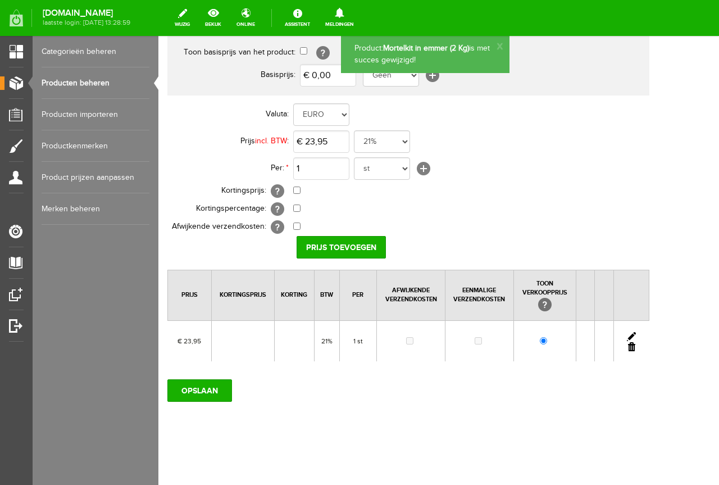
scroll to position [0, 0]
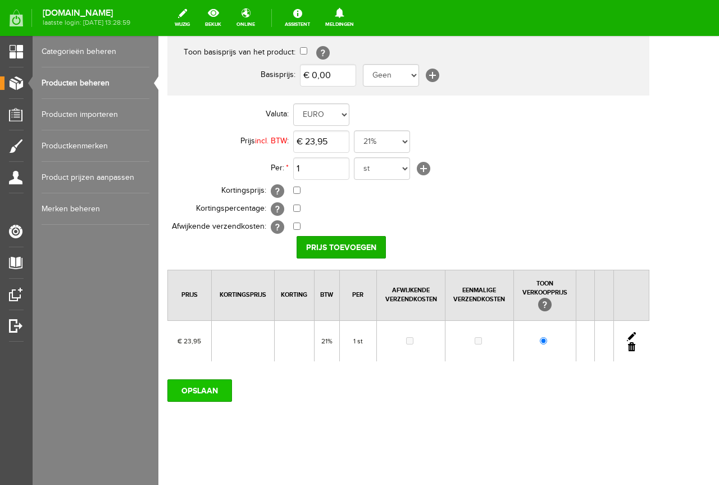
click at [199, 393] on input "OPSLAAN" at bounding box center [199, 390] width 65 height 22
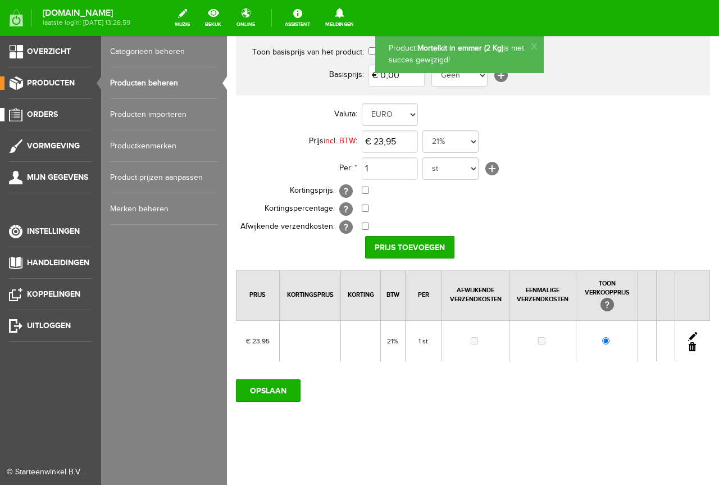
click at [54, 114] on span "Orders" at bounding box center [42, 115] width 31 height 10
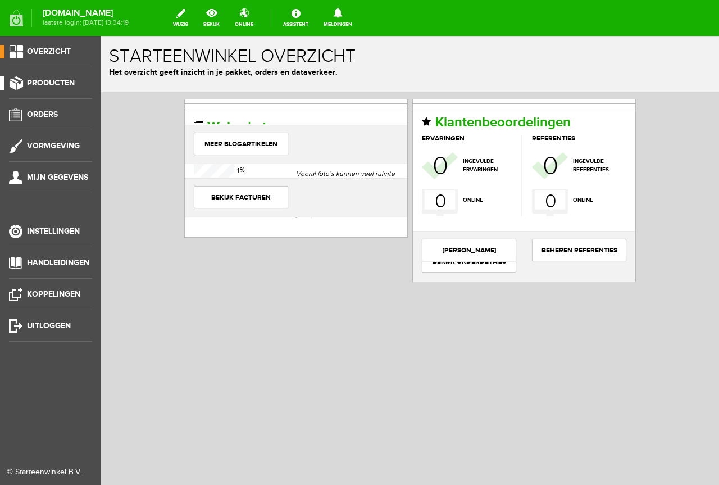
click at [65, 80] on span "Producten" at bounding box center [51, 83] width 48 height 10
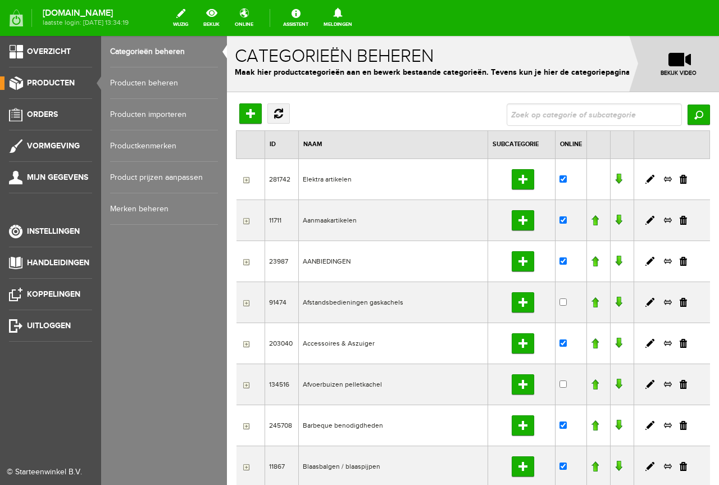
click at [152, 84] on link "Producten beheren" at bounding box center [164, 82] width 108 height 31
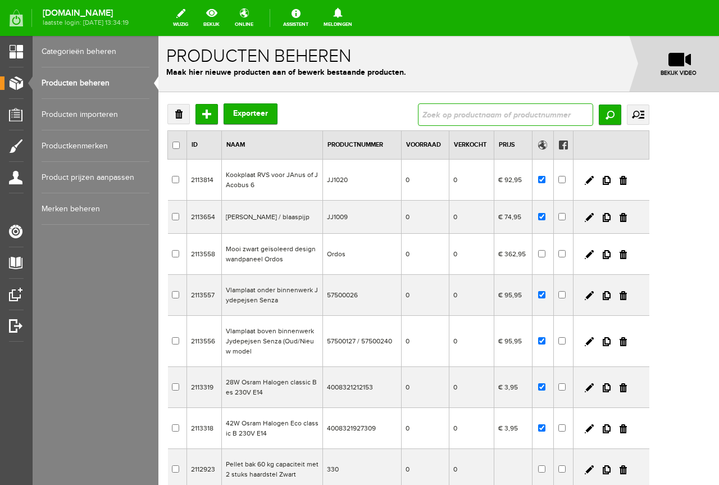
click at [509, 113] on input "text" at bounding box center [505, 114] width 175 height 22
type input "101"
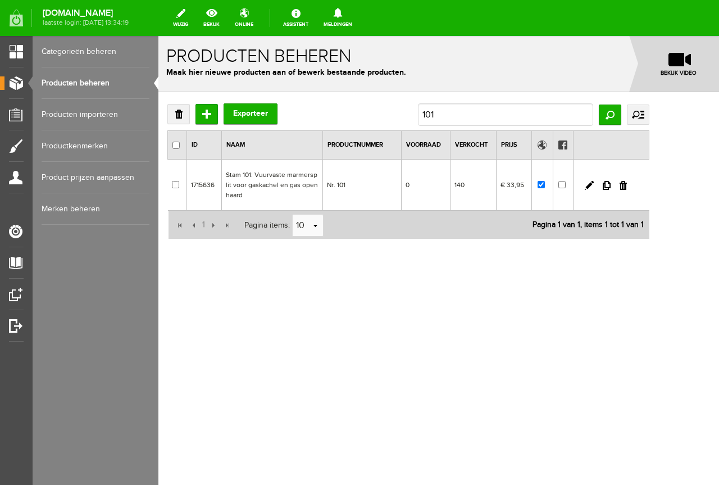
click at [451, 189] on td "0" at bounding box center [426, 185] width 49 height 51
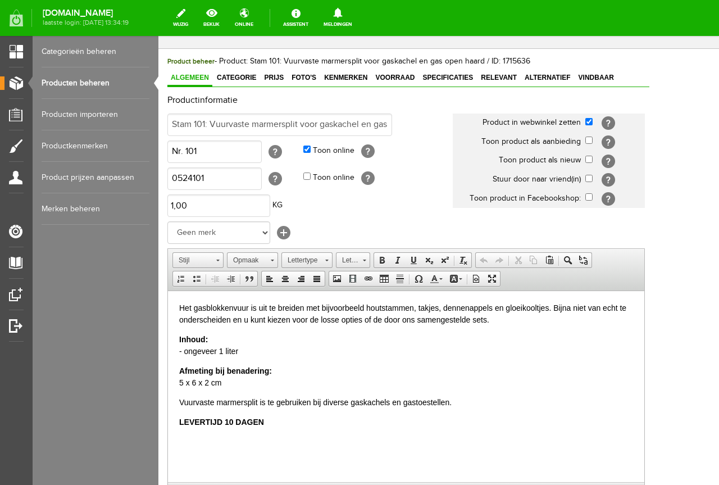
scroll to position [56, 0]
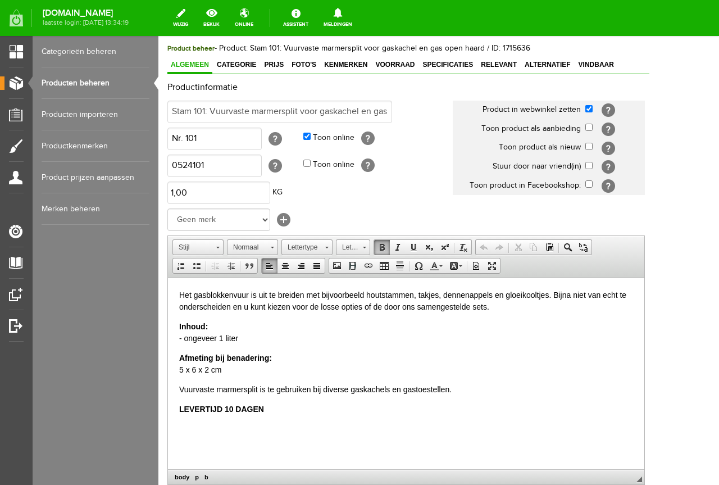
click at [177, 404] on html "Het gasblokkenvuur is uit te breiden met bijvoorbeeld houtstammen, takjes, denn…" at bounding box center [406, 352] width 476 height 148
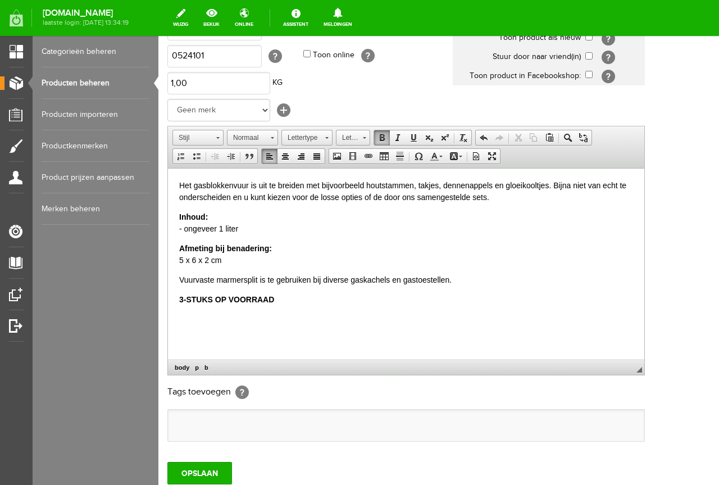
scroll to position [169, 0]
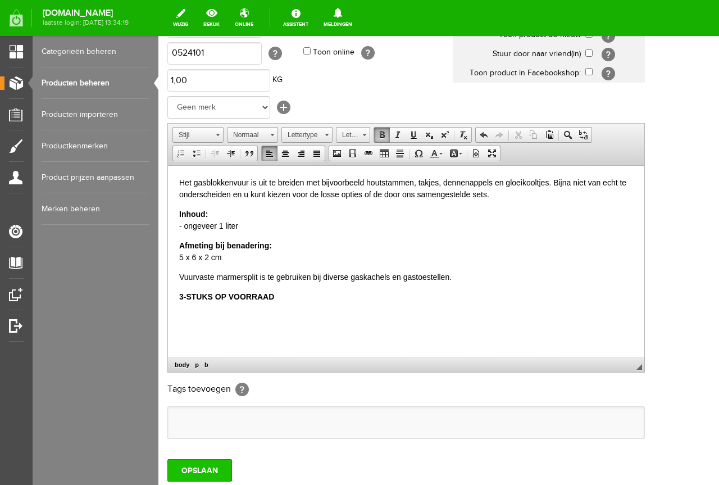
click at [201, 468] on input "OPSLAAN" at bounding box center [199, 470] width 65 height 22
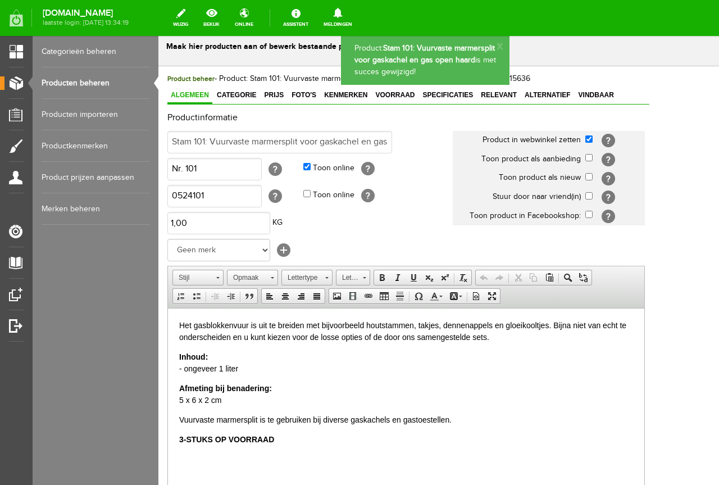
scroll to position [0, 0]
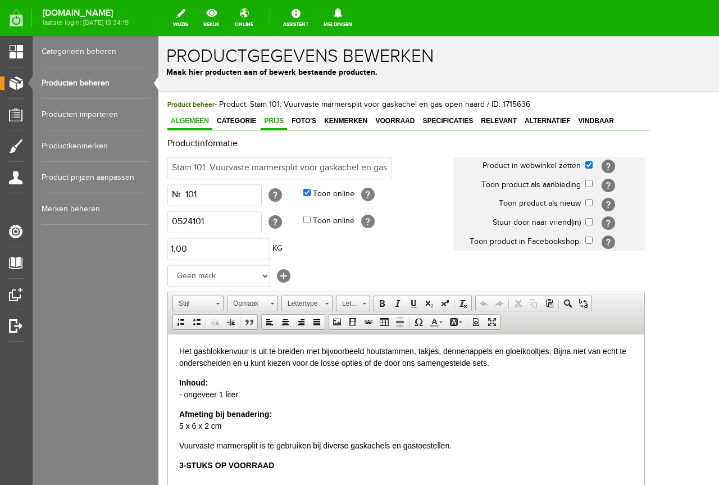
click at [270, 117] on span "Prijs" at bounding box center [274, 121] width 26 height 8
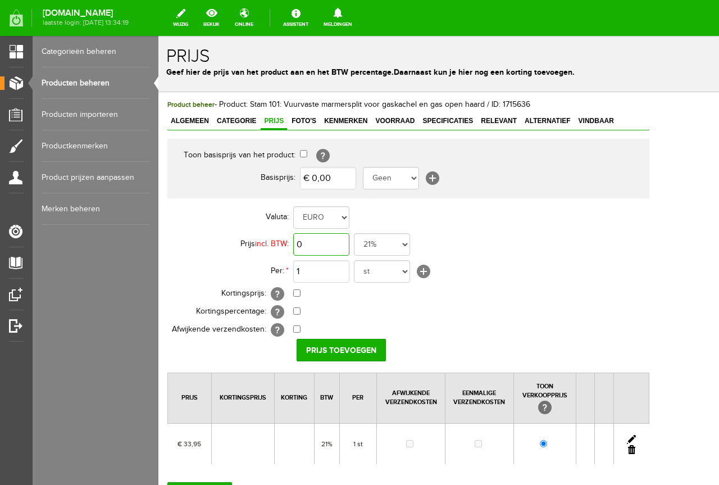
click at [294, 240] on input "0" at bounding box center [321, 244] width 56 height 22
type input "€ 35,25"
click at [361, 352] on input "Prijs toevoegen" at bounding box center [341, 350] width 89 height 22
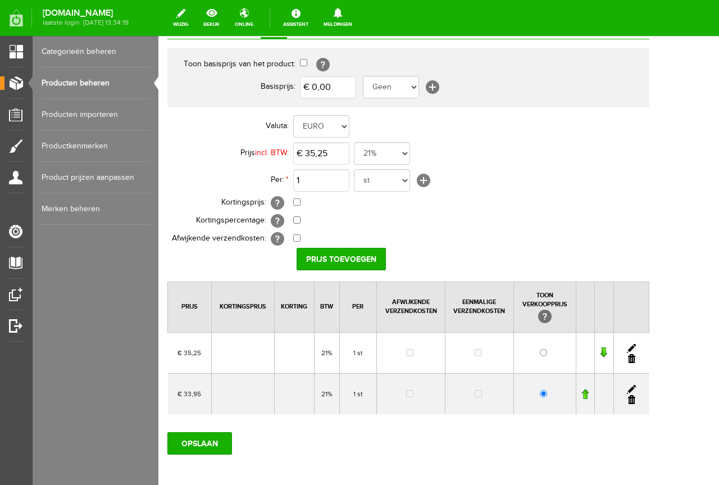
scroll to position [112, 0]
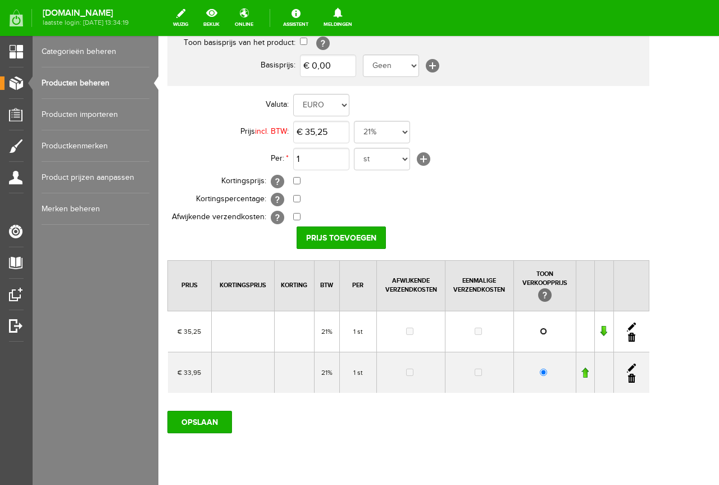
click at [547, 329] on input "radio" at bounding box center [543, 331] width 7 height 7
radio input "true"
click at [635, 375] on link at bounding box center [631, 378] width 7 height 9
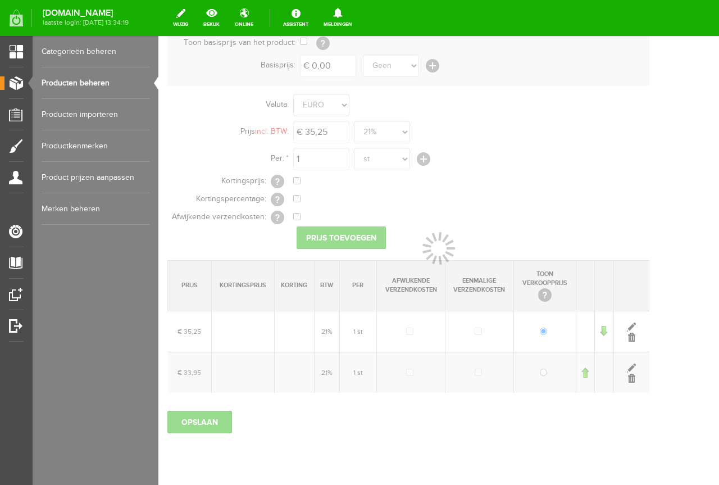
scroll to position [103, 0]
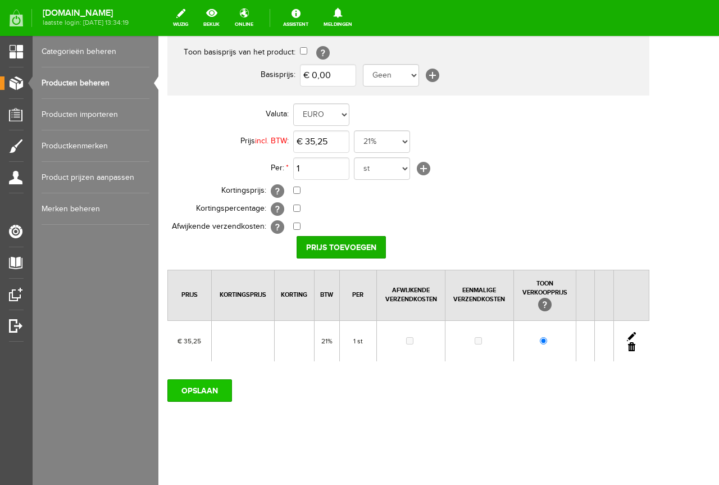
click at [193, 384] on input "OPSLAAN" at bounding box center [199, 390] width 65 height 22
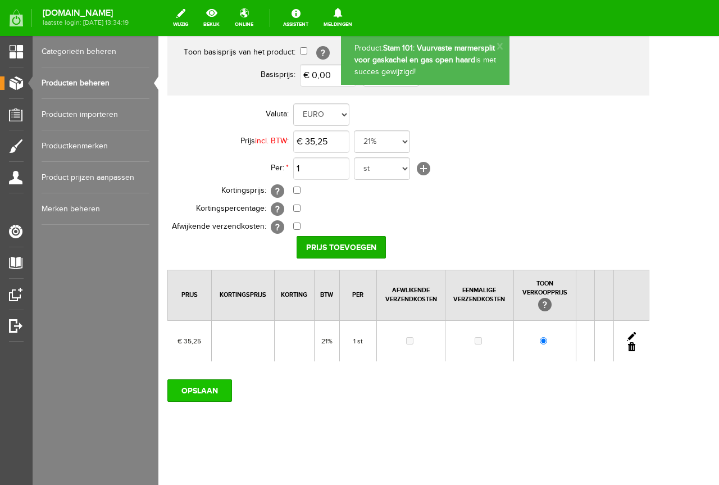
scroll to position [0, 0]
click at [206, 390] on input "OPSLAAN" at bounding box center [199, 390] width 65 height 22
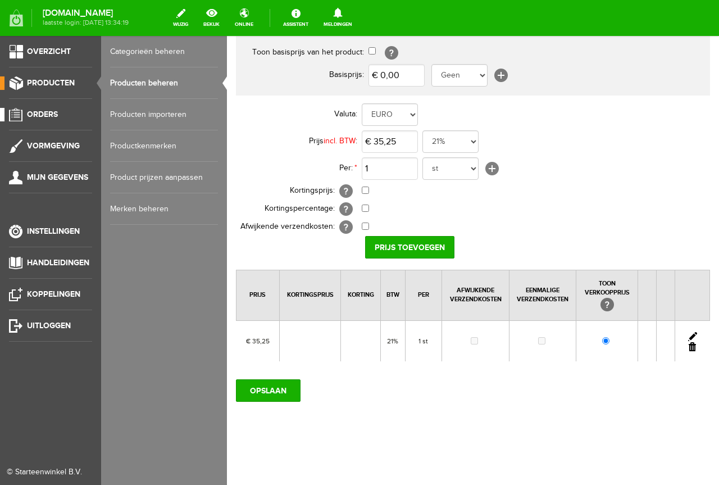
click at [49, 110] on span "Orders" at bounding box center [42, 115] width 31 height 10
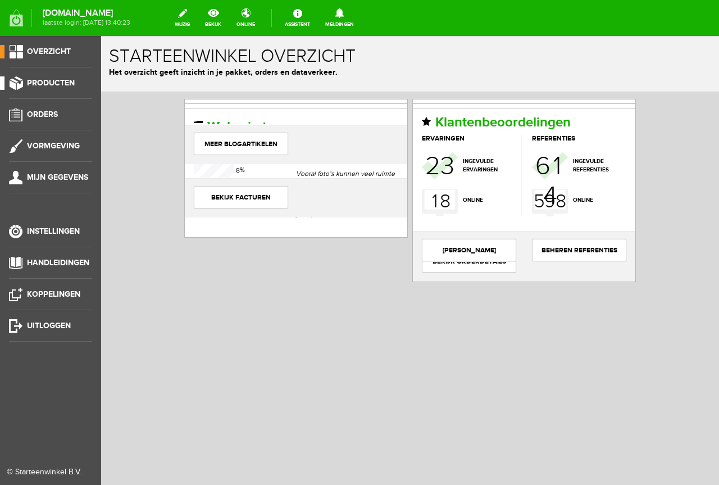
click at [65, 80] on span "Producten" at bounding box center [51, 83] width 48 height 10
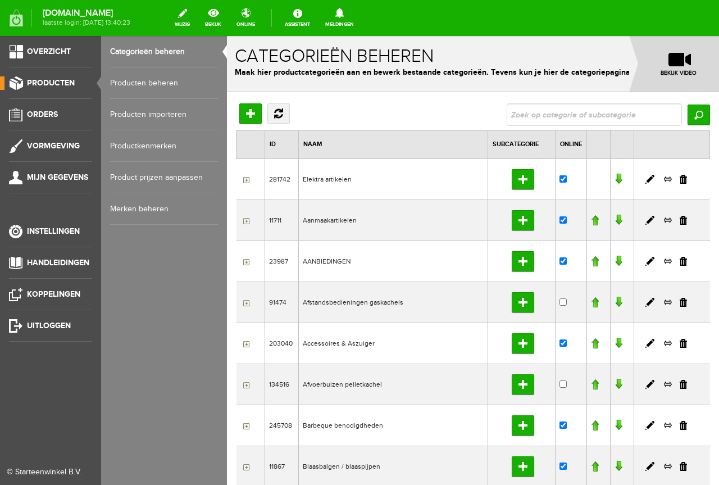
click at [158, 79] on link "Producten beheren" at bounding box center [164, 82] width 108 height 31
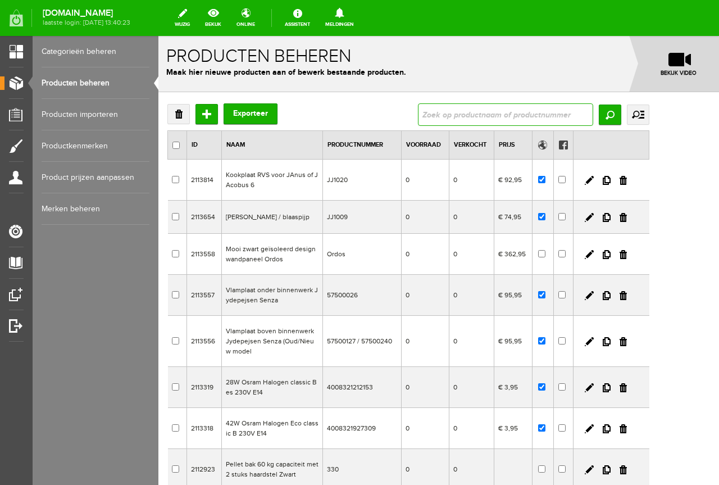
click at [499, 108] on input "text" at bounding box center [505, 114] width 175 height 22
type input "129/69"
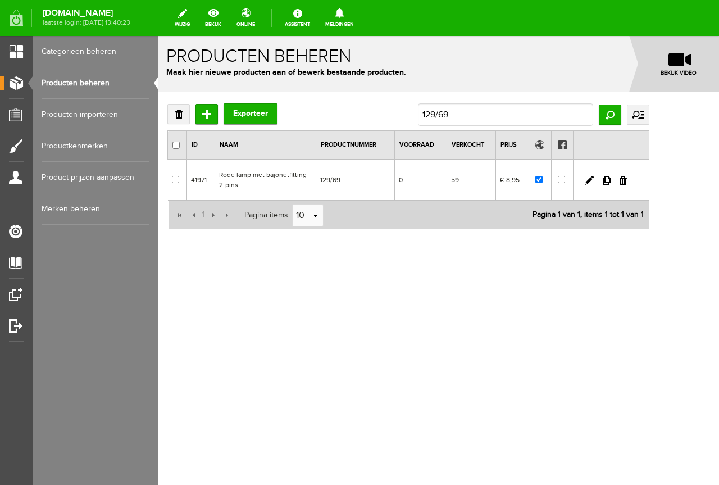
click at [447, 180] on td "0" at bounding box center [421, 180] width 52 height 41
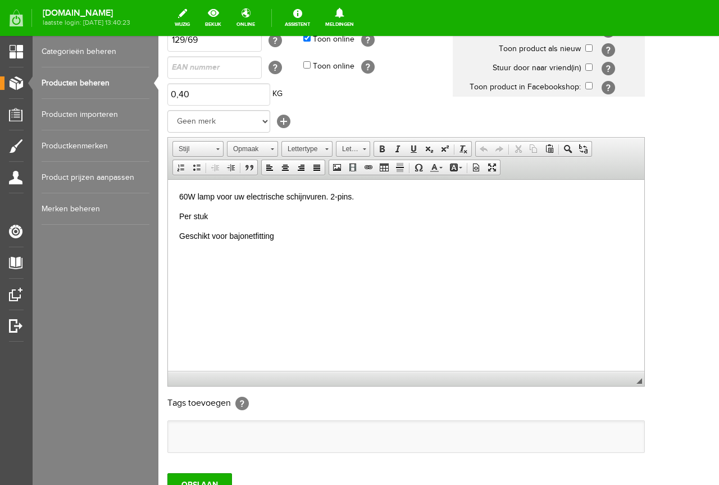
scroll to position [169, 0]
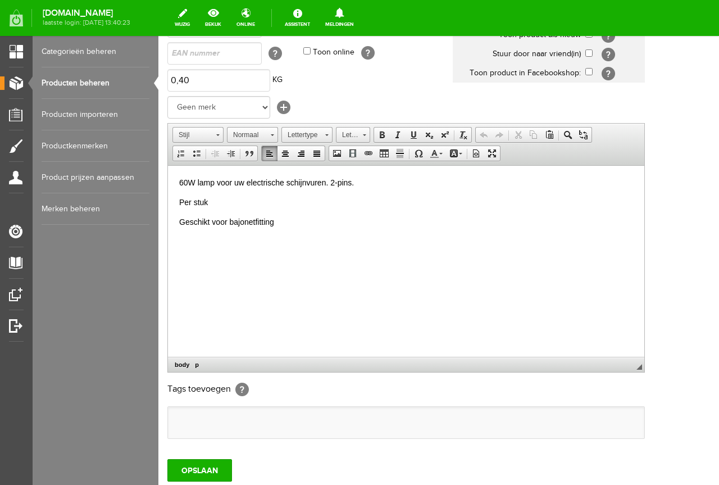
click at [184, 239] on html "60W lamp voor uw electrische schijnvuren. 2-pins. Per stuk Geschikt voor bajone…" at bounding box center [406, 202] width 476 height 74
click at [380, 135] on span at bounding box center [382, 134] width 9 height 9
click at [205, 472] on input "OPSLAAN" at bounding box center [199, 470] width 65 height 22
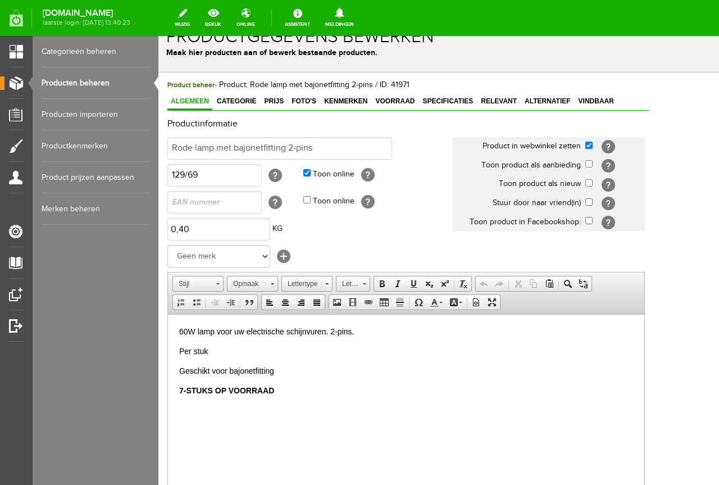
scroll to position [0, 0]
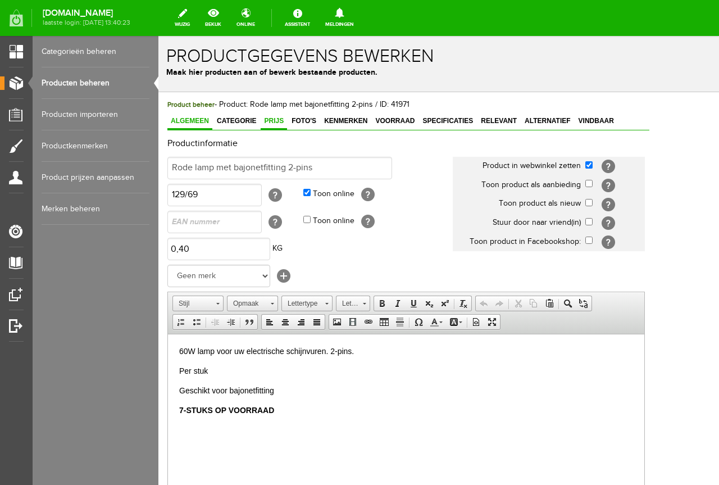
click at [275, 118] on span "Prijs" at bounding box center [274, 121] width 26 height 8
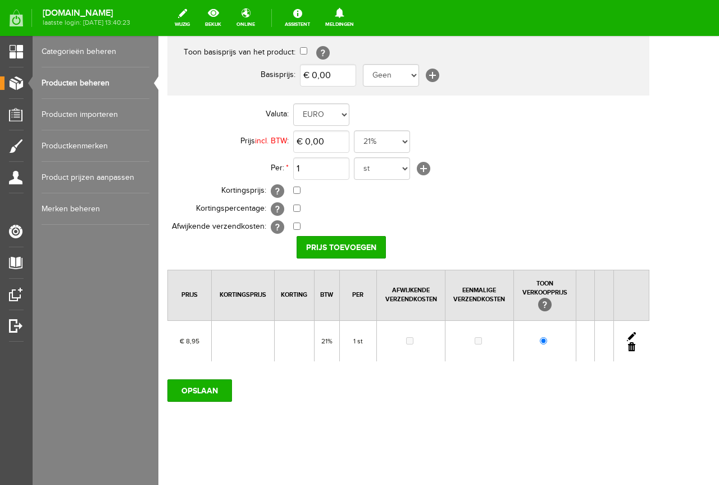
scroll to position [47, 0]
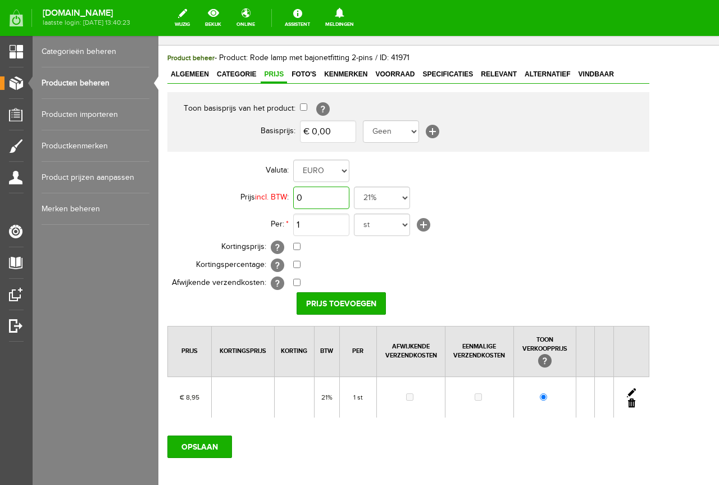
click at [304, 198] on input "0" at bounding box center [321, 198] width 56 height 22
type input "€ 9,95"
click at [353, 302] on input "Prijs toevoegen" at bounding box center [341, 303] width 89 height 22
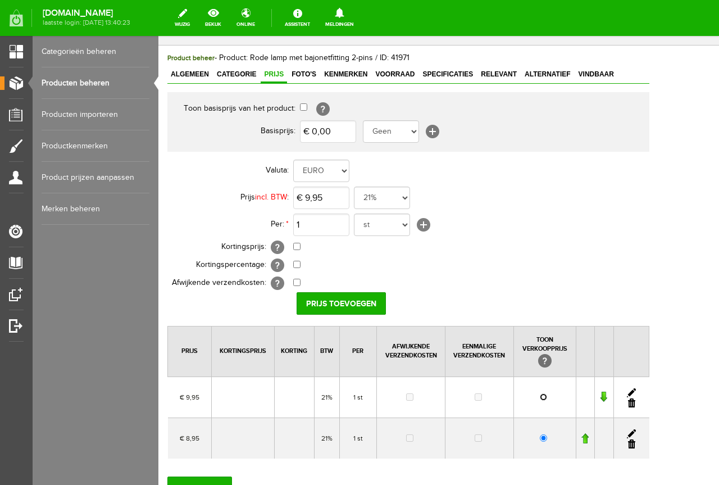
click at [547, 397] on input "radio" at bounding box center [543, 396] width 7 height 7
radio input "true"
drag, startPoint x: 549, startPoint y: 71, endPoint x: 681, endPoint y: 446, distance: 397.8
click at [635, 446] on link at bounding box center [631, 443] width 7 height 9
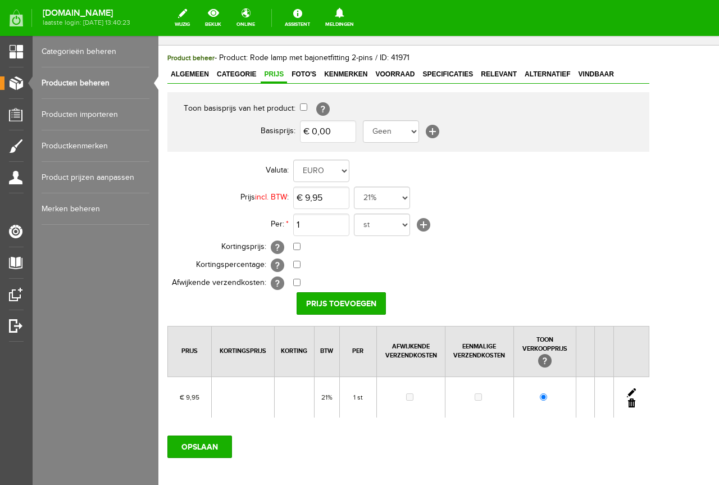
scroll to position [103, 0]
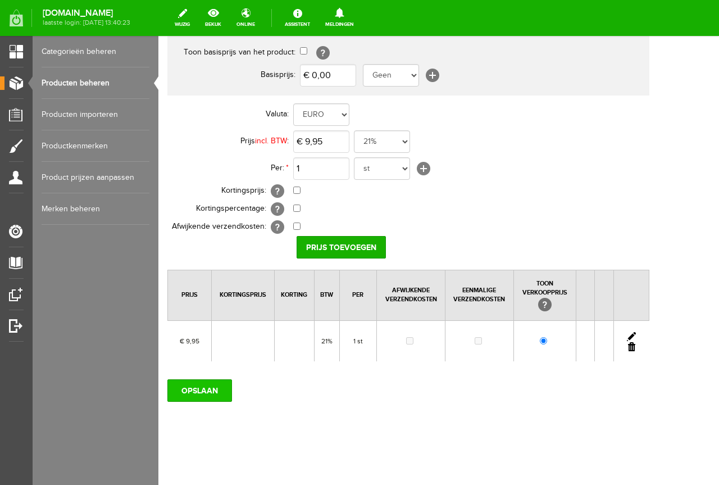
click at [201, 385] on input "OPSLAAN" at bounding box center [199, 390] width 65 height 22
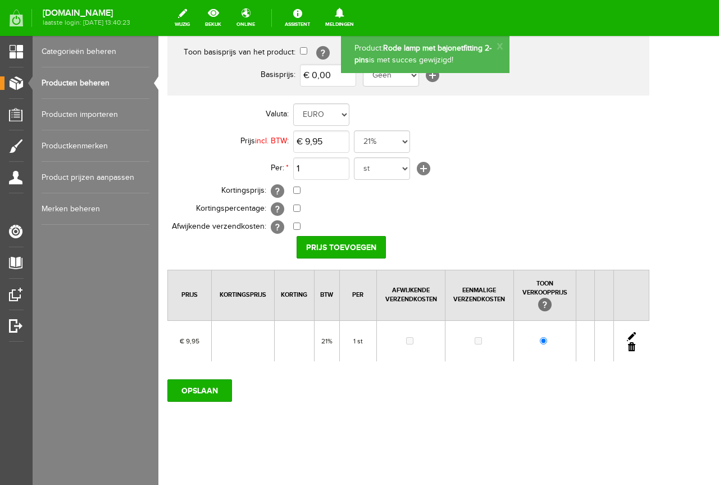
scroll to position [0, 0]
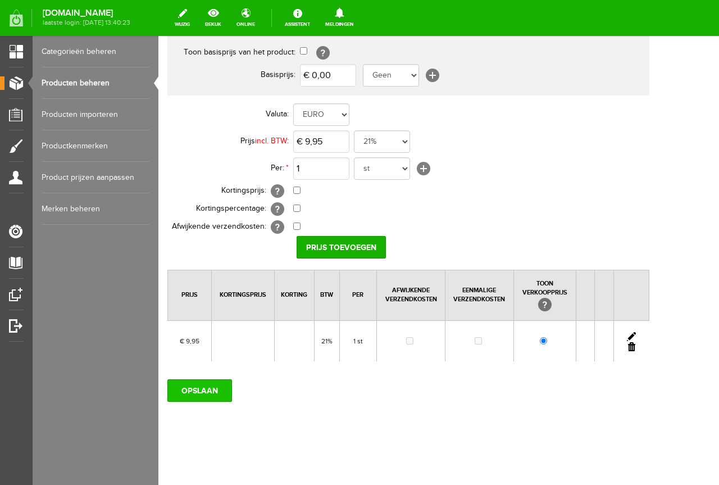
click at [203, 392] on input "OPSLAAN" at bounding box center [199, 390] width 65 height 22
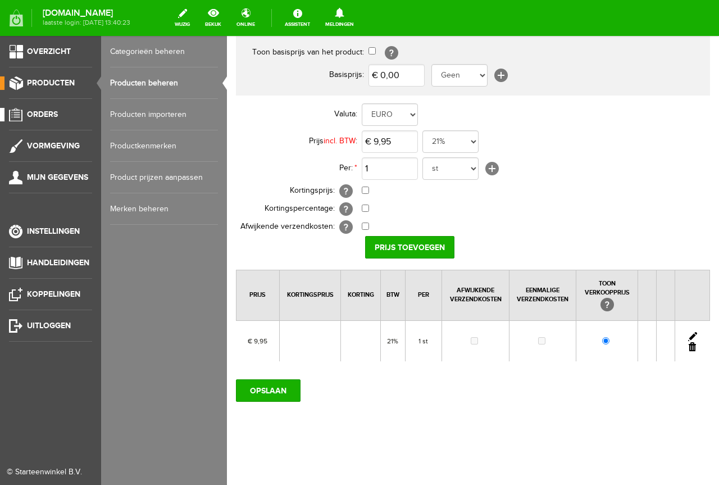
click at [49, 113] on span "Orders" at bounding box center [42, 115] width 31 height 10
